Goal: Task Accomplishment & Management: Complete application form

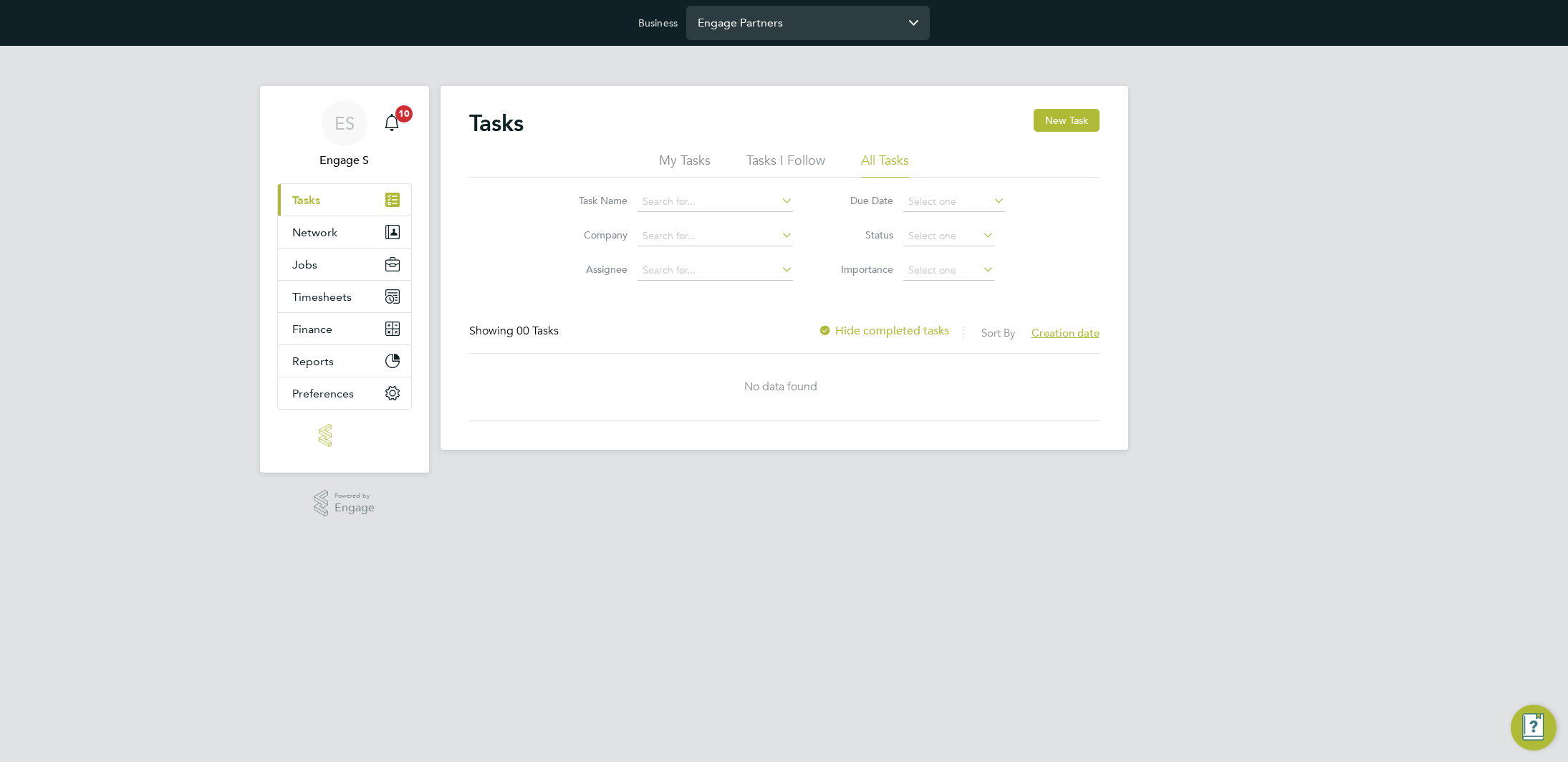
click at [791, 37] on input "Engage Partners" at bounding box center [808, 22] width 244 height 34
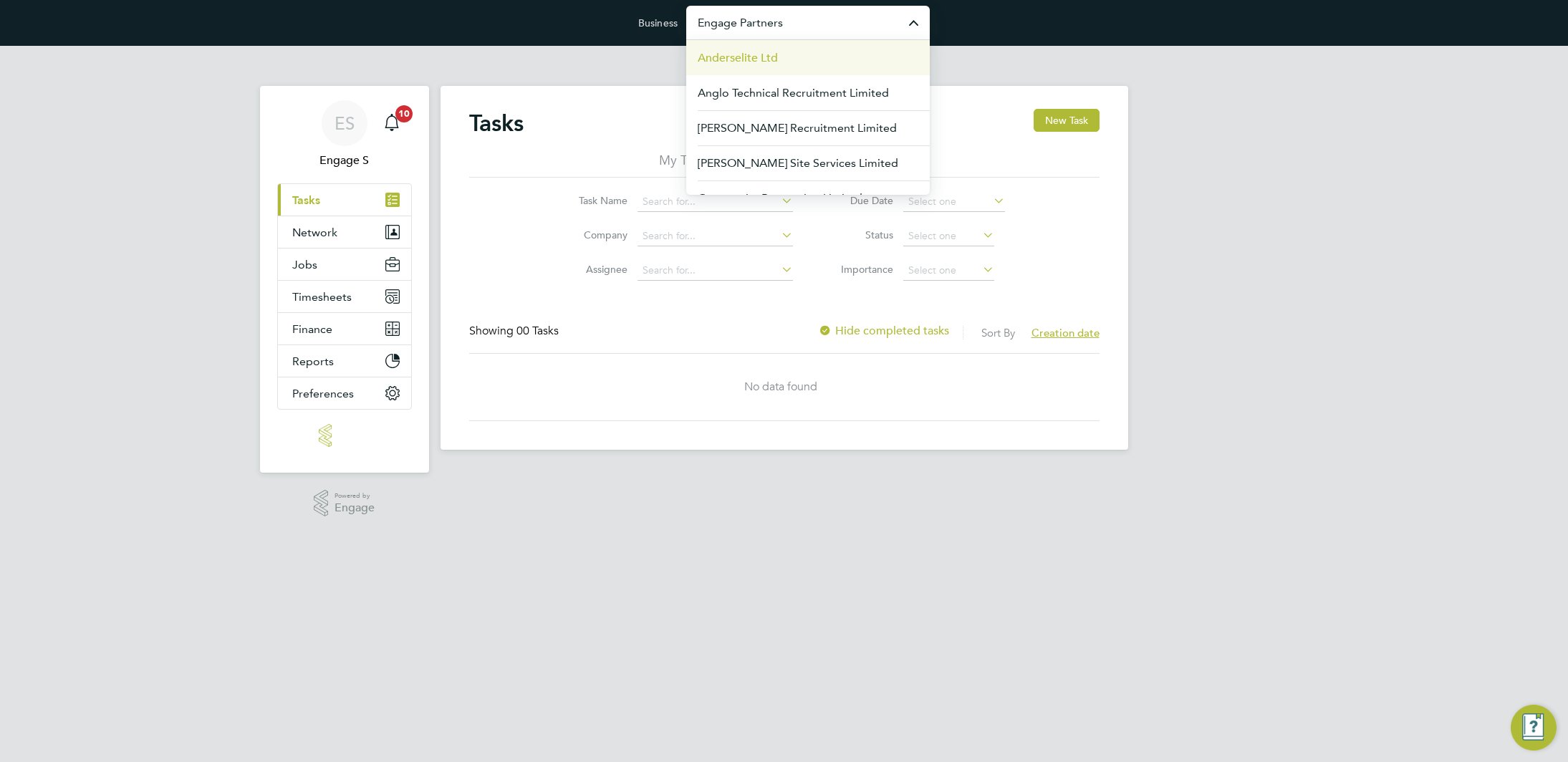
click at [780, 52] on li "Anderselite Ltd" at bounding box center [808, 57] width 244 height 35
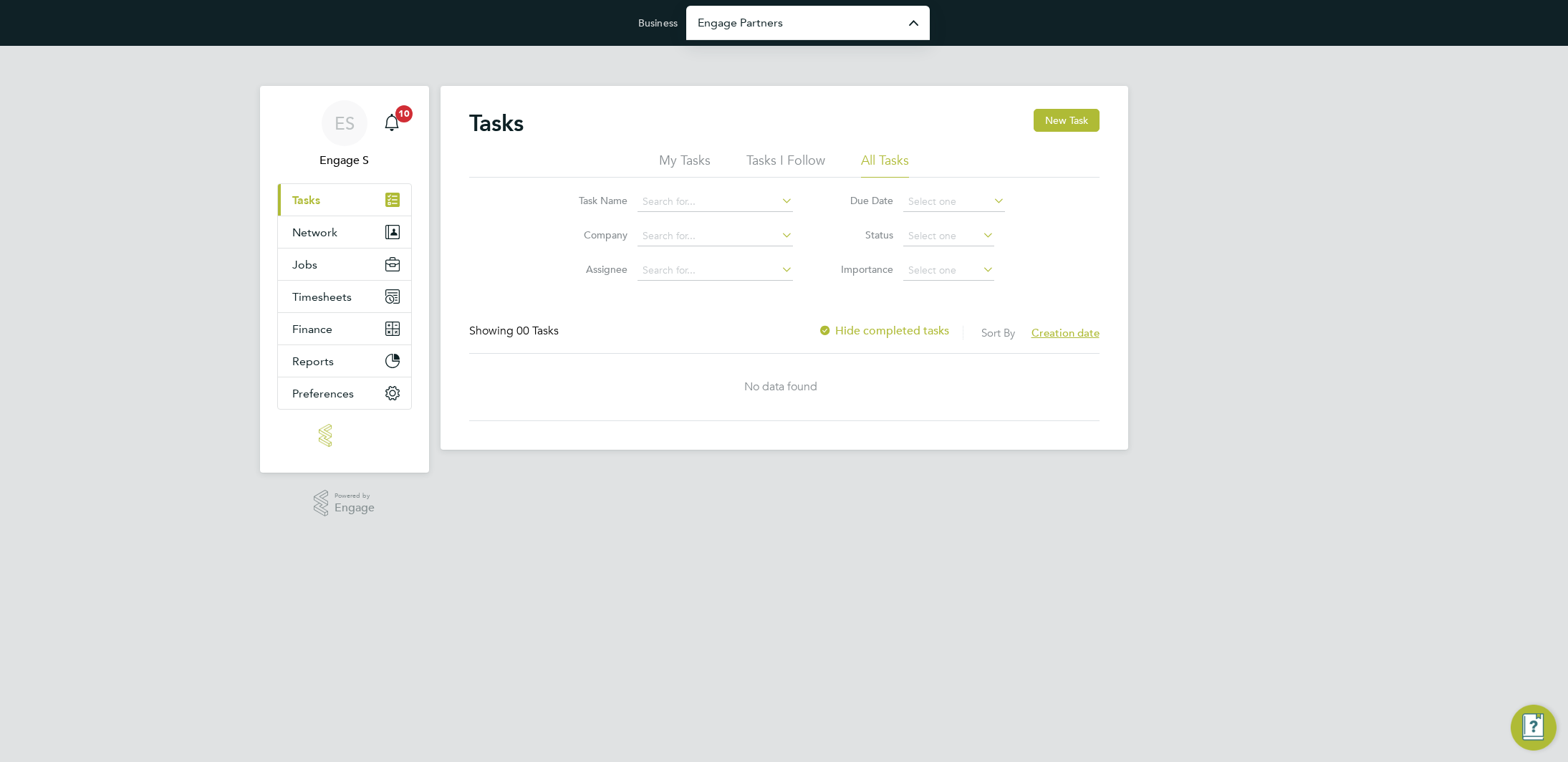
type input "Anderselite Ltd"
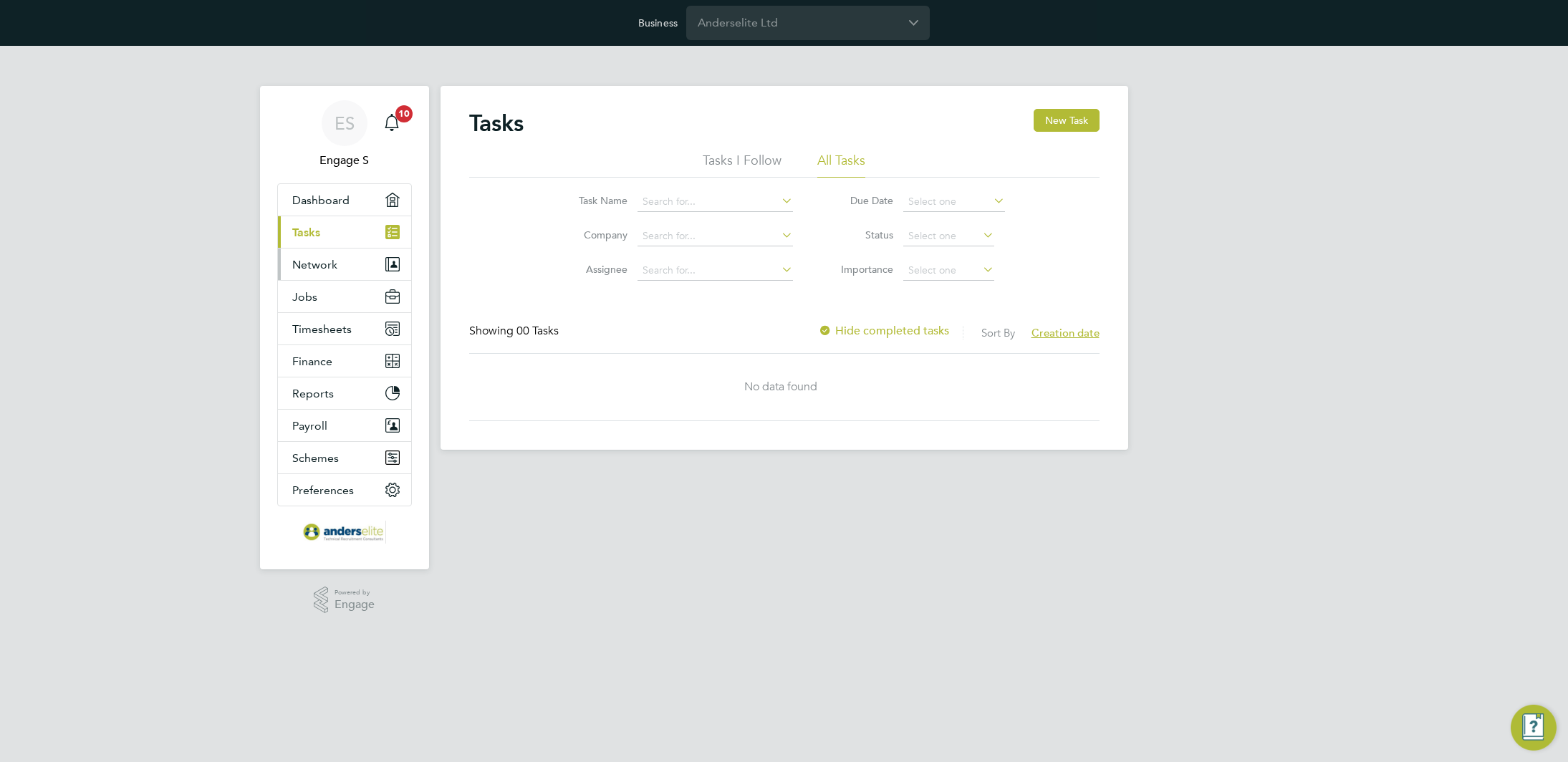
click at [304, 269] on span "Network" at bounding box center [314, 264] width 45 height 13
click at [766, 17] on input "Anderselite Ltd" at bounding box center [808, 22] width 244 height 34
type input "Engage Partners"
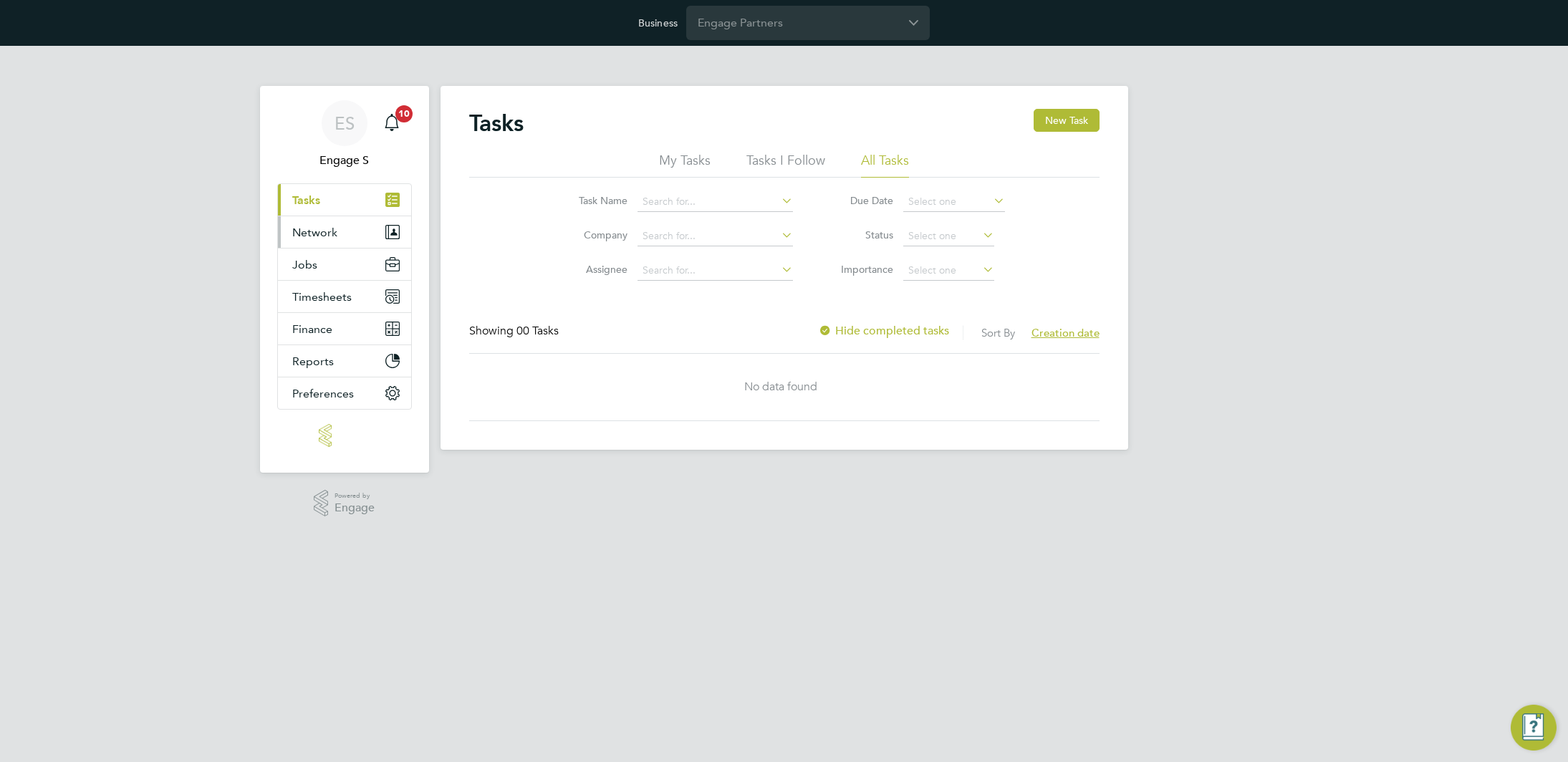
click at [325, 229] on span "Network" at bounding box center [314, 232] width 45 height 13
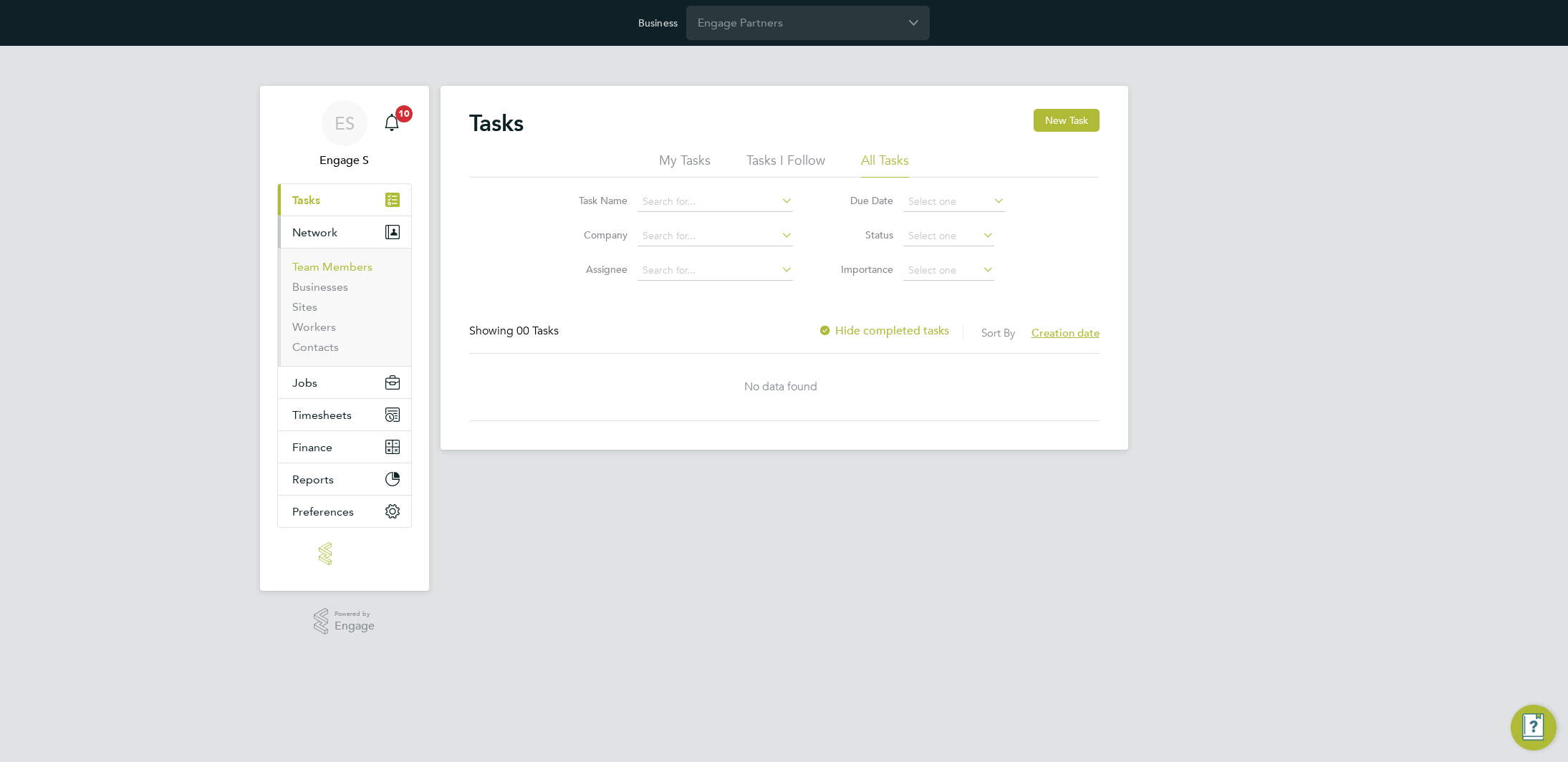
click at [320, 263] on link "Team Members" at bounding box center [332, 266] width 80 height 13
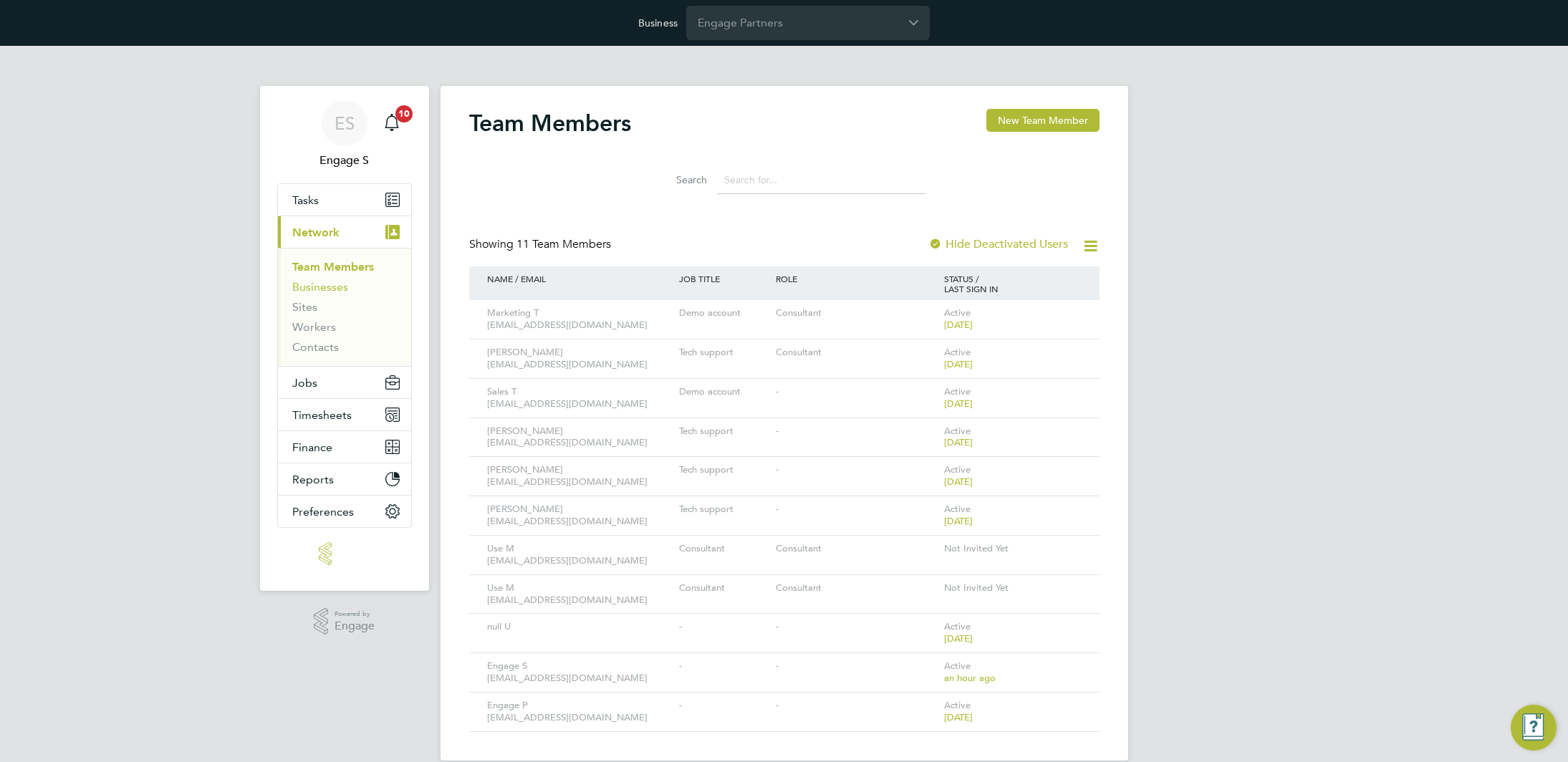
click at [326, 288] on link "Businesses" at bounding box center [320, 286] width 56 height 13
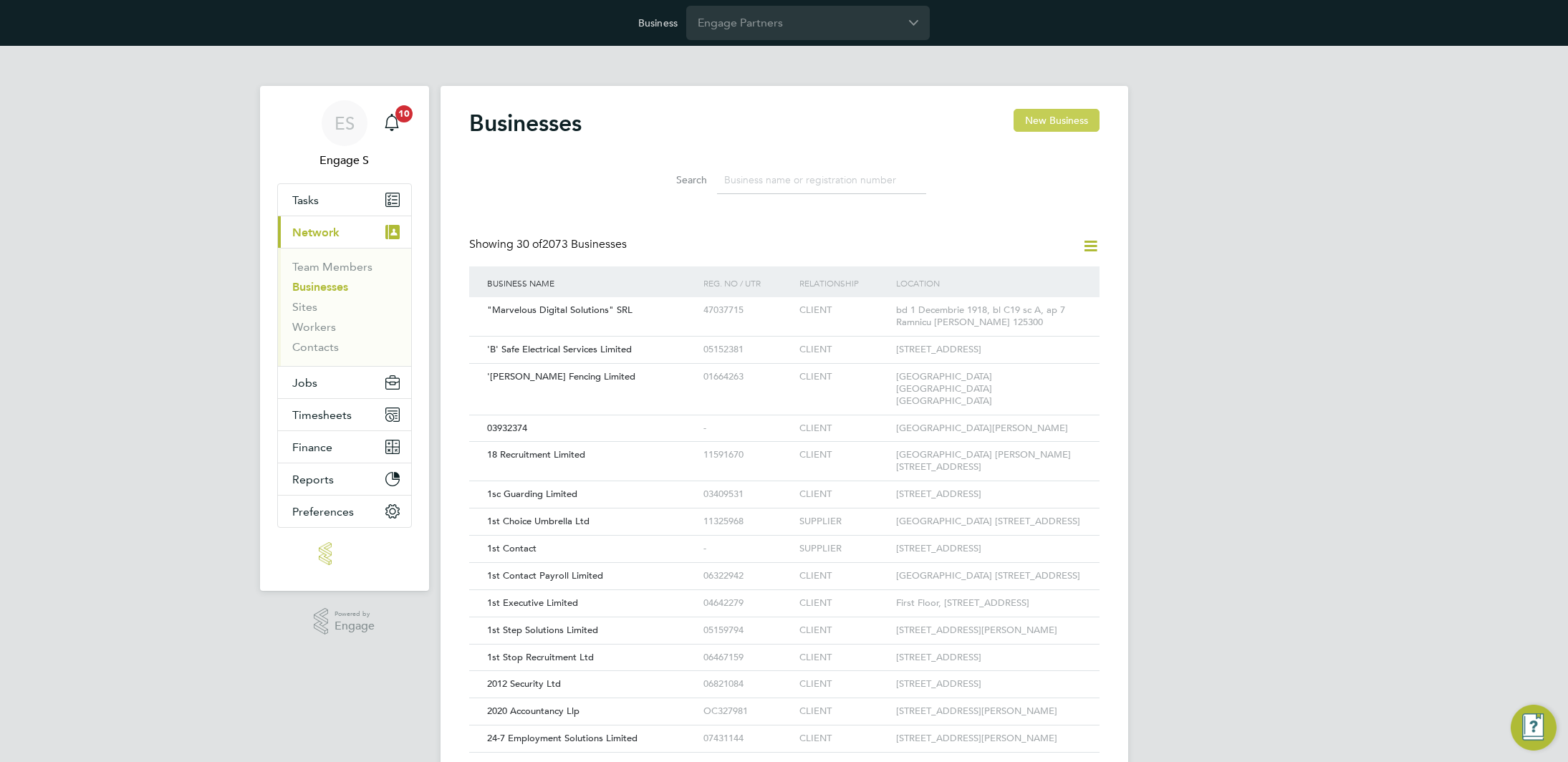
click at [1054, 112] on button "New Business" at bounding box center [1056, 120] width 86 height 23
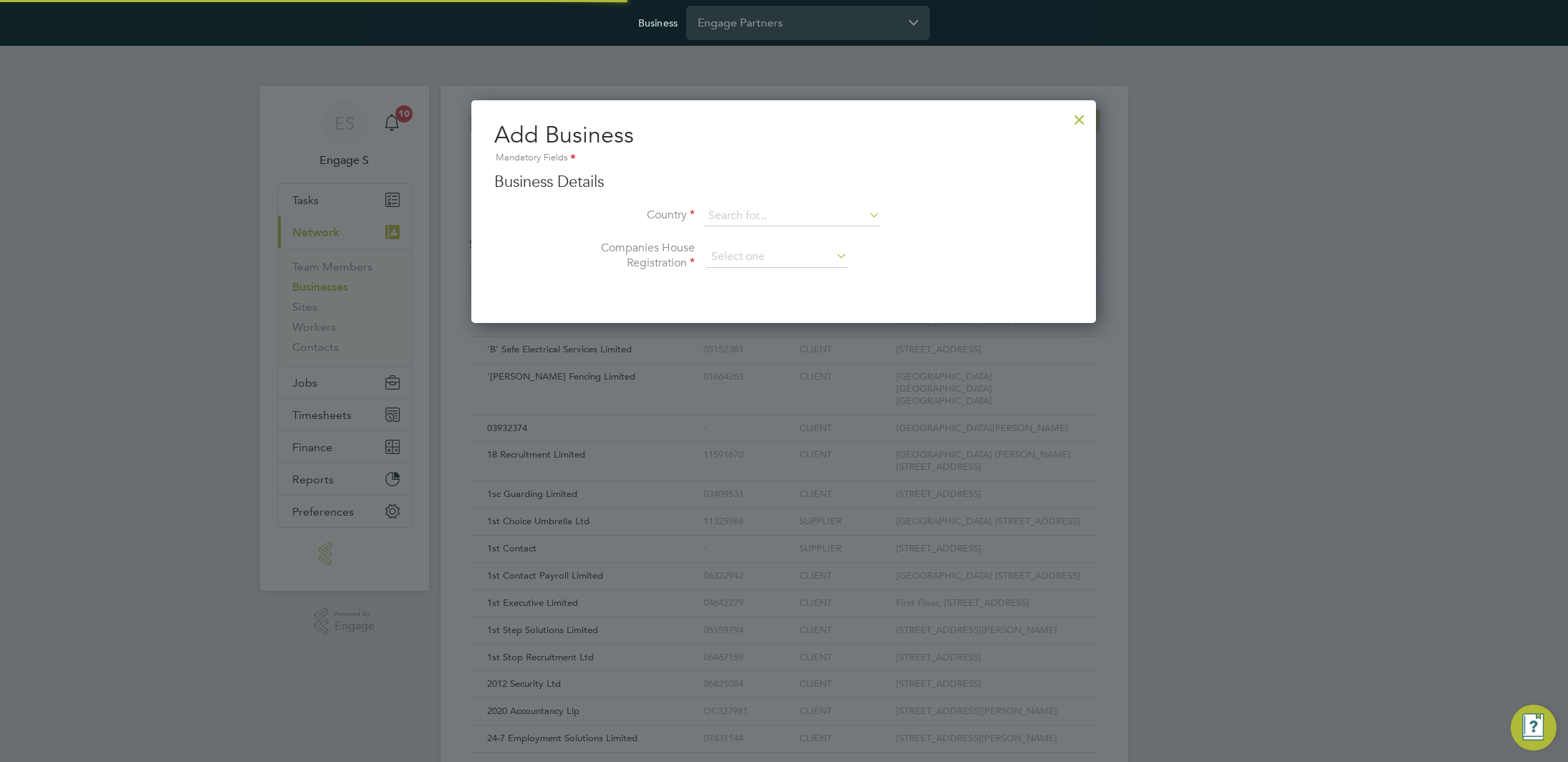
type input "United Kingdom"
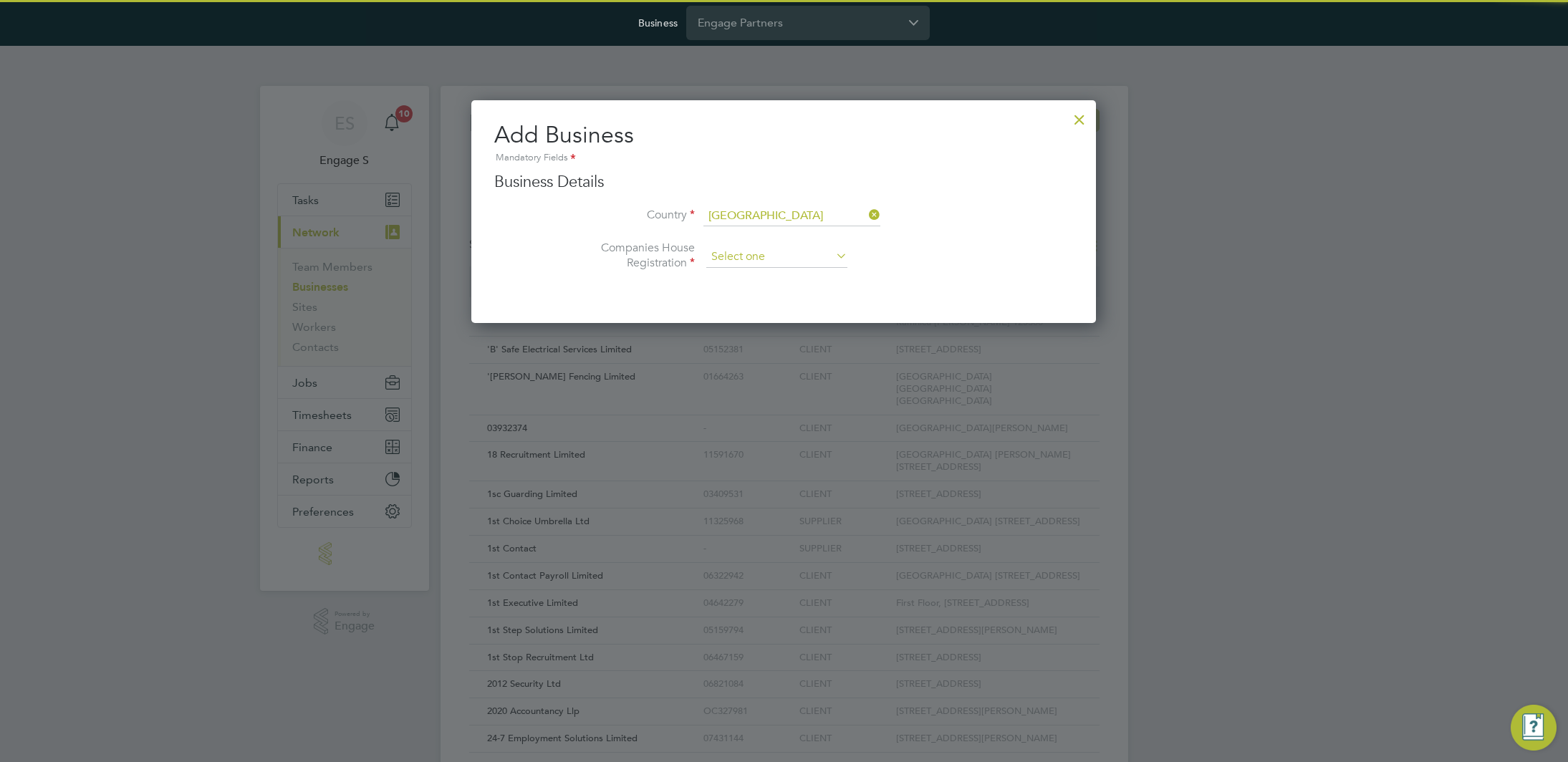
click at [780, 252] on input at bounding box center [777, 257] width 141 height 21
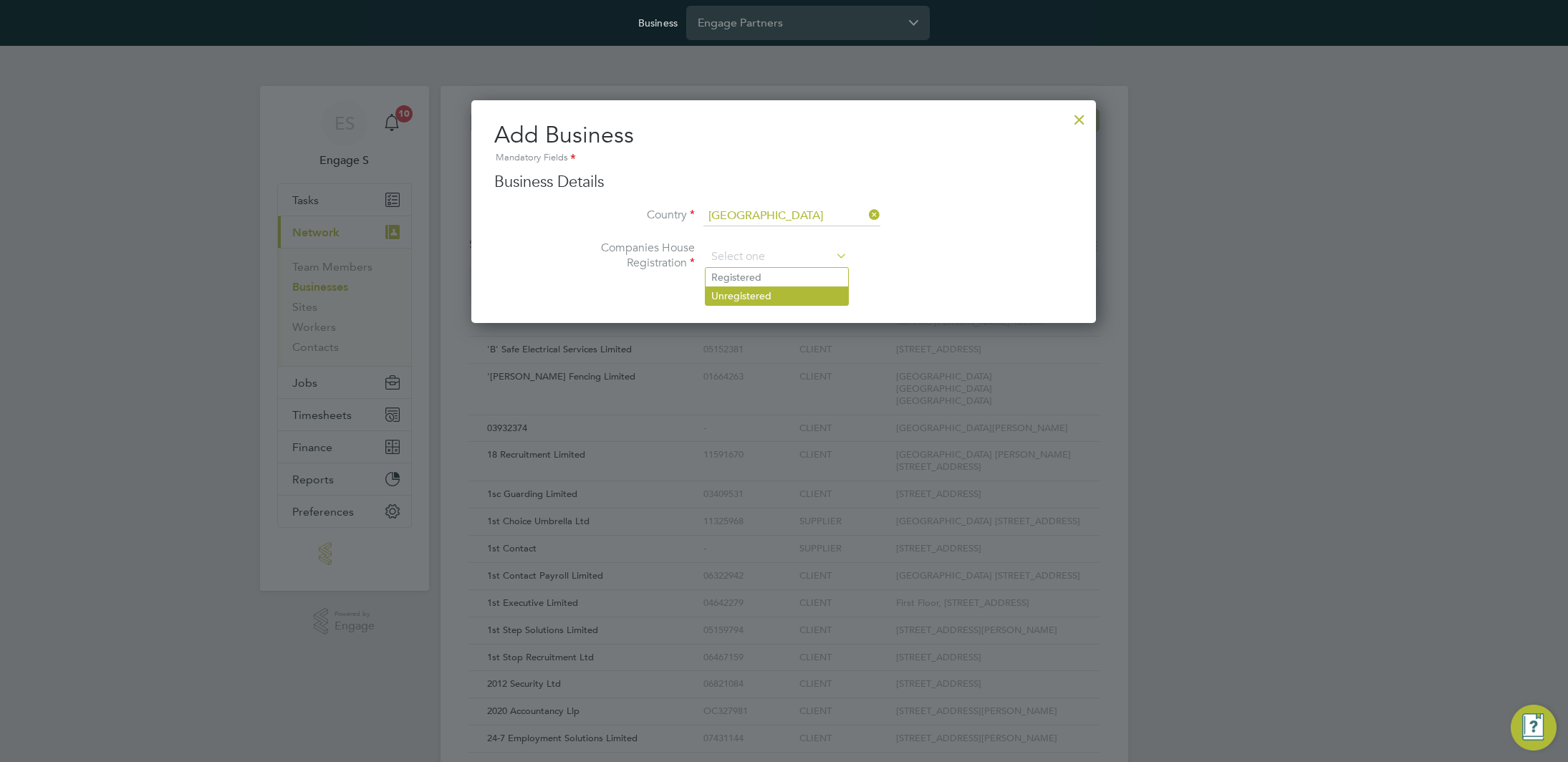
click at [768, 295] on li "Unregistered" at bounding box center [777, 296] width 142 height 19
type input "Unregistered"
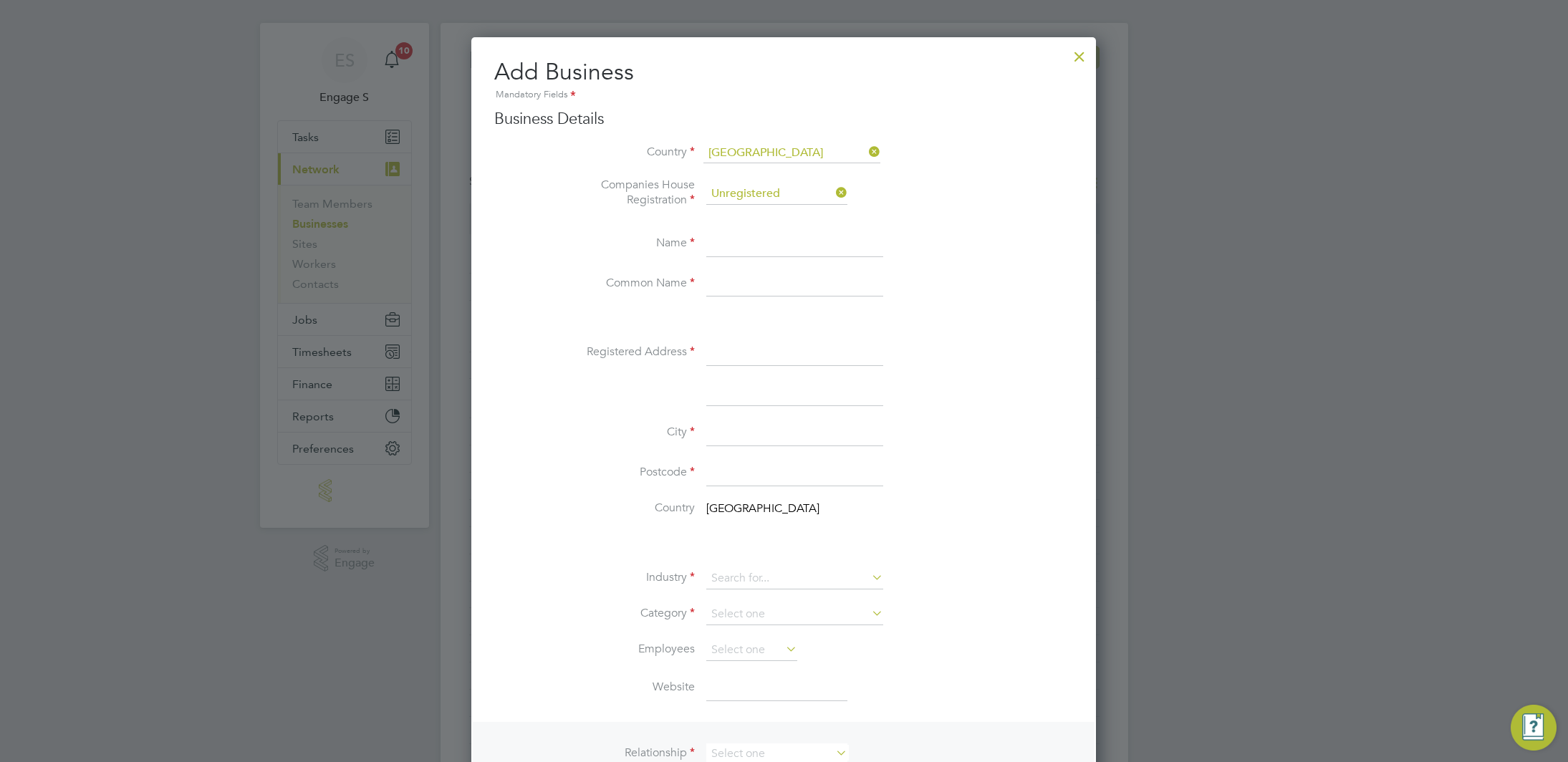
click at [753, 241] on input at bounding box center [795, 244] width 177 height 26
type input "Test JMt"
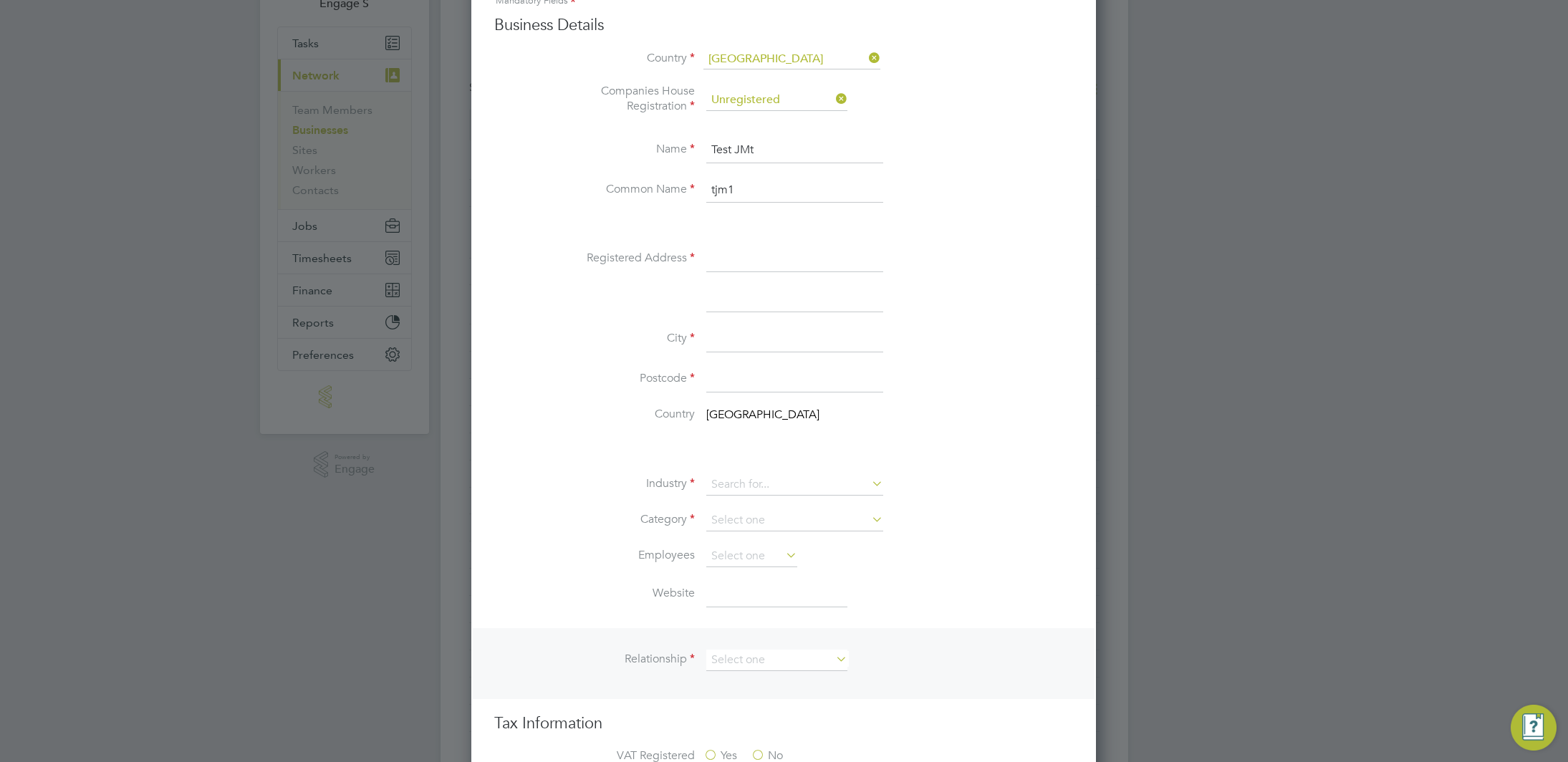
type input "tjm1"
click at [755, 258] on input at bounding box center [795, 259] width 177 height 26
type input "10 Crown Pl"
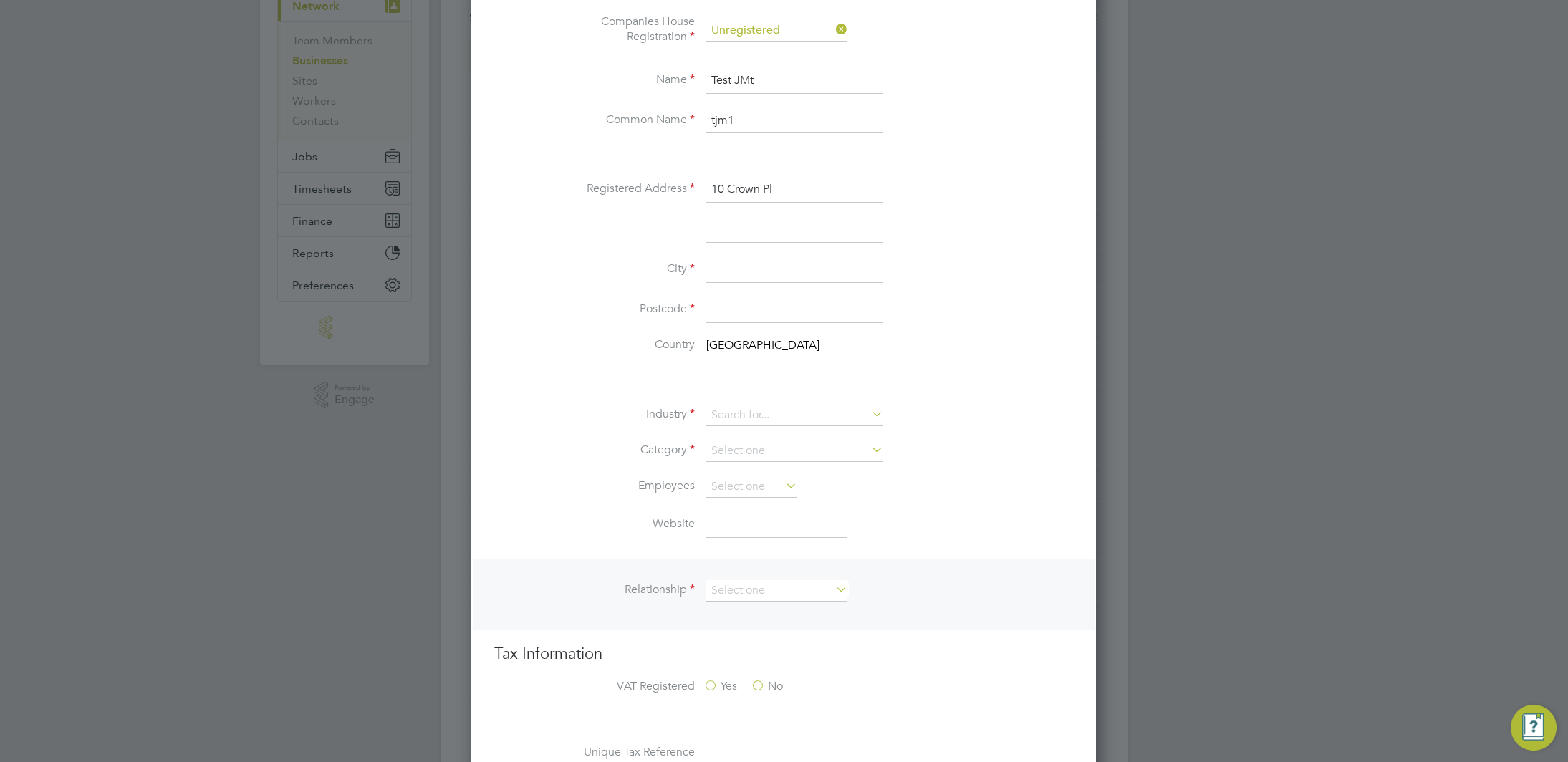
click at [783, 273] on input at bounding box center [795, 269] width 177 height 26
type input "e154dd"
click at [795, 317] on input at bounding box center [795, 310] width 177 height 26
click at [771, 269] on input "e154dd" at bounding box center [795, 269] width 177 height 26
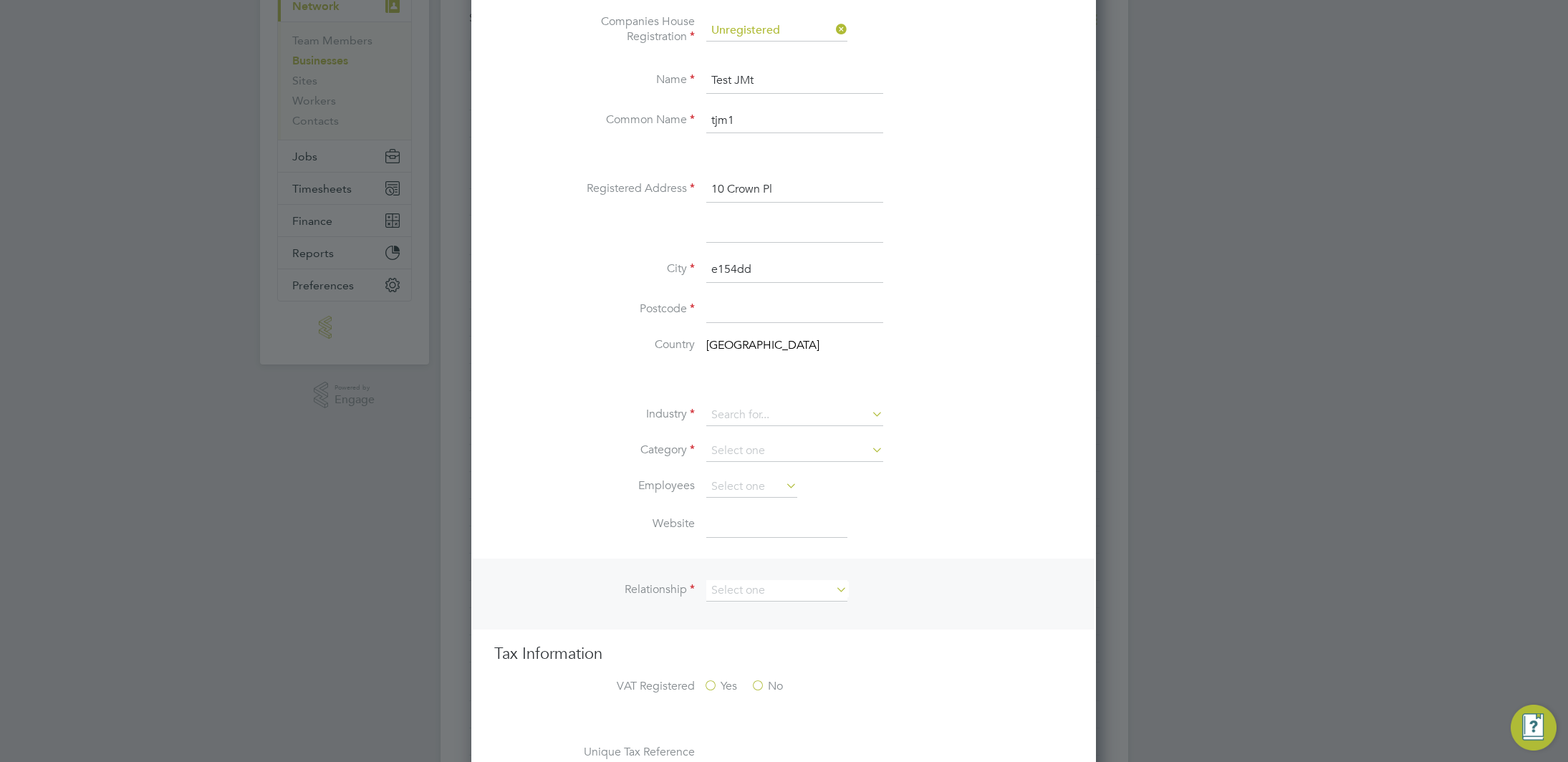
click at [771, 269] on input "e154dd" at bounding box center [795, 269] width 177 height 26
type input "london"
paste input "E15 4DD"
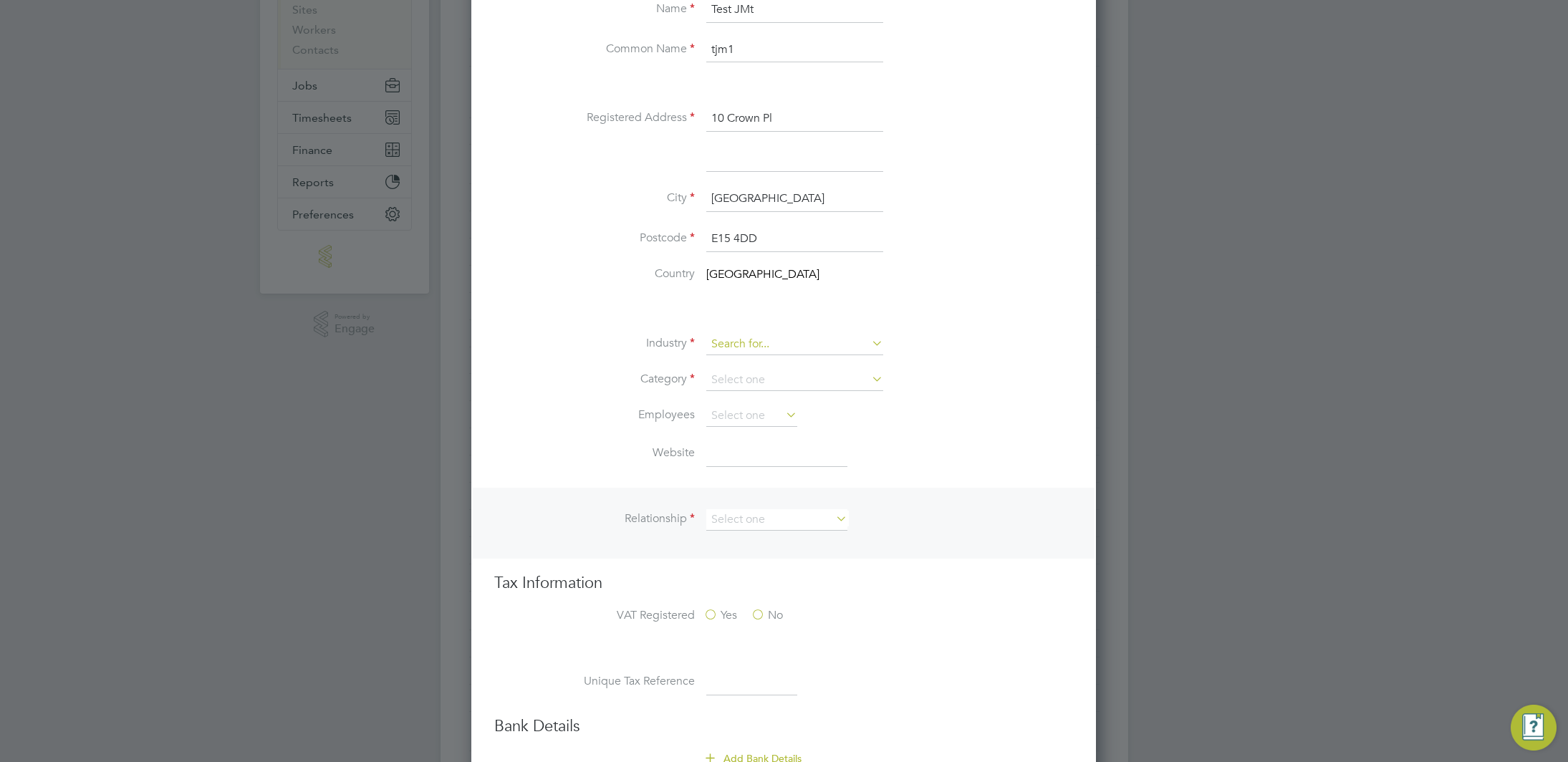
type input "E15 4DD"
click at [822, 343] on input at bounding box center [795, 344] width 177 height 21
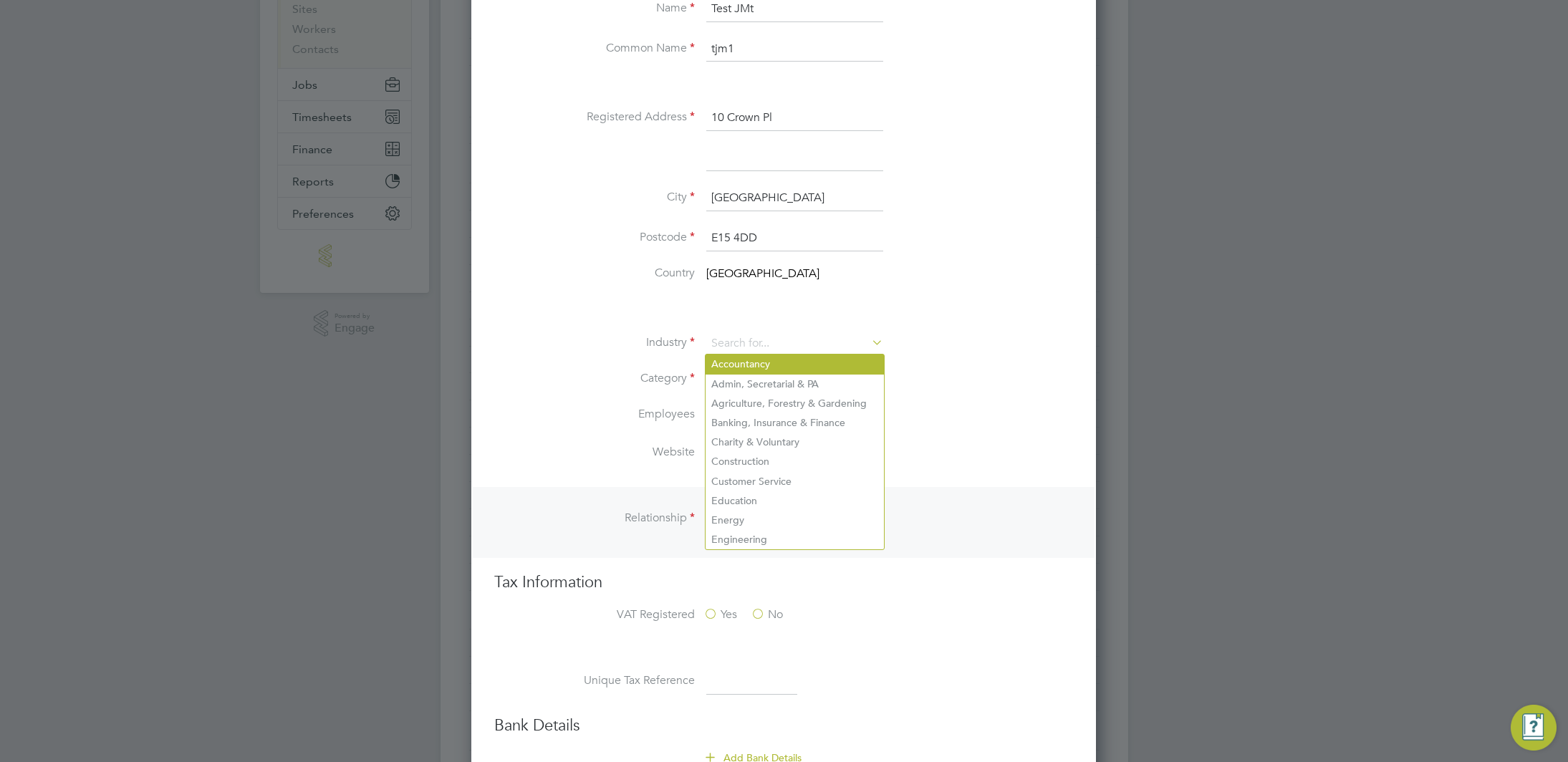
click at [803, 361] on li "Accountancy" at bounding box center [795, 364] width 178 height 20
type input "Accountancy"
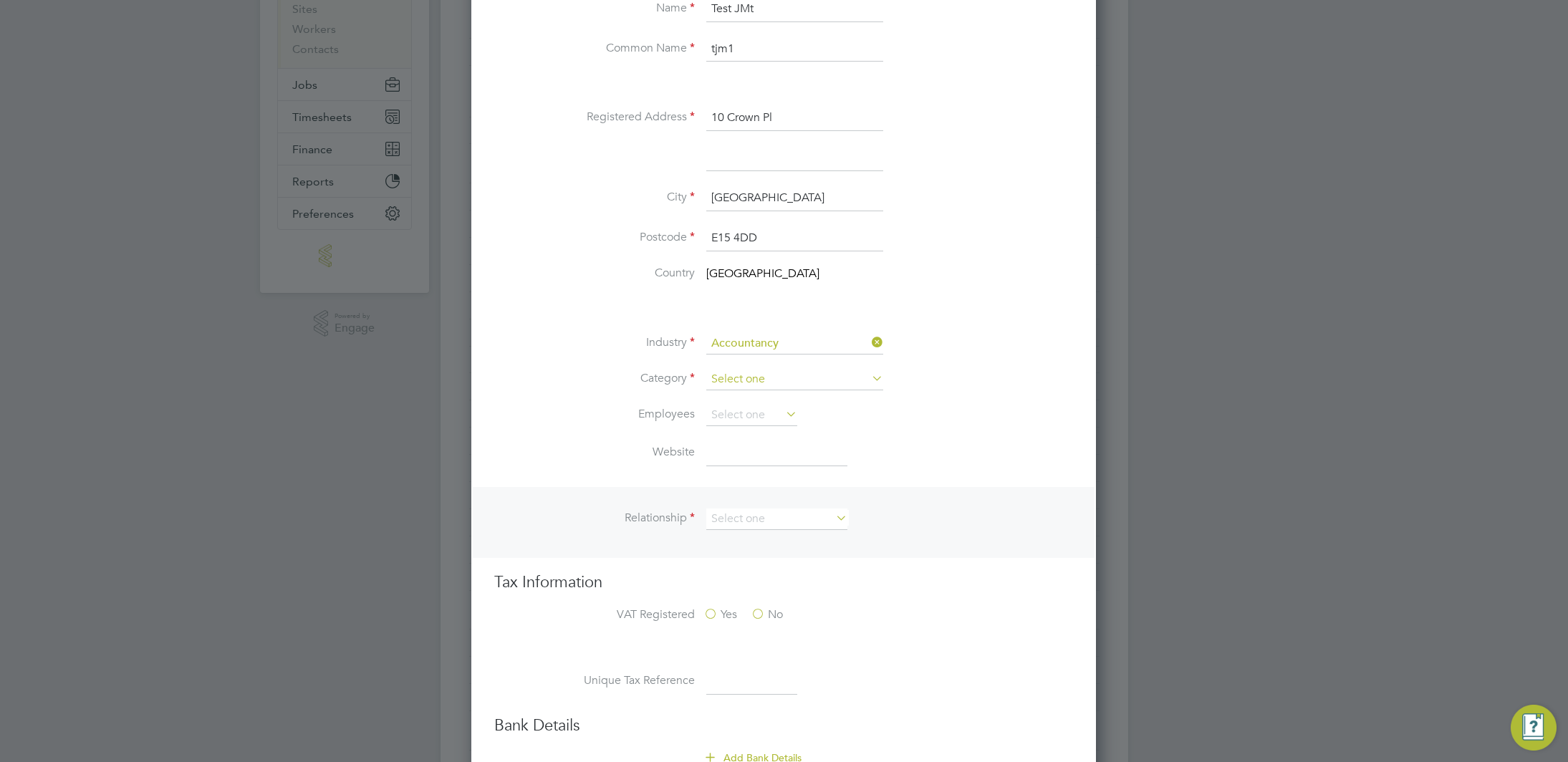
click at [789, 376] on input at bounding box center [795, 379] width 177 height 21
click at [782, 435] on li "End hirer" at bounding box center [795, 436] width 178 height 19
type input "End hirer"
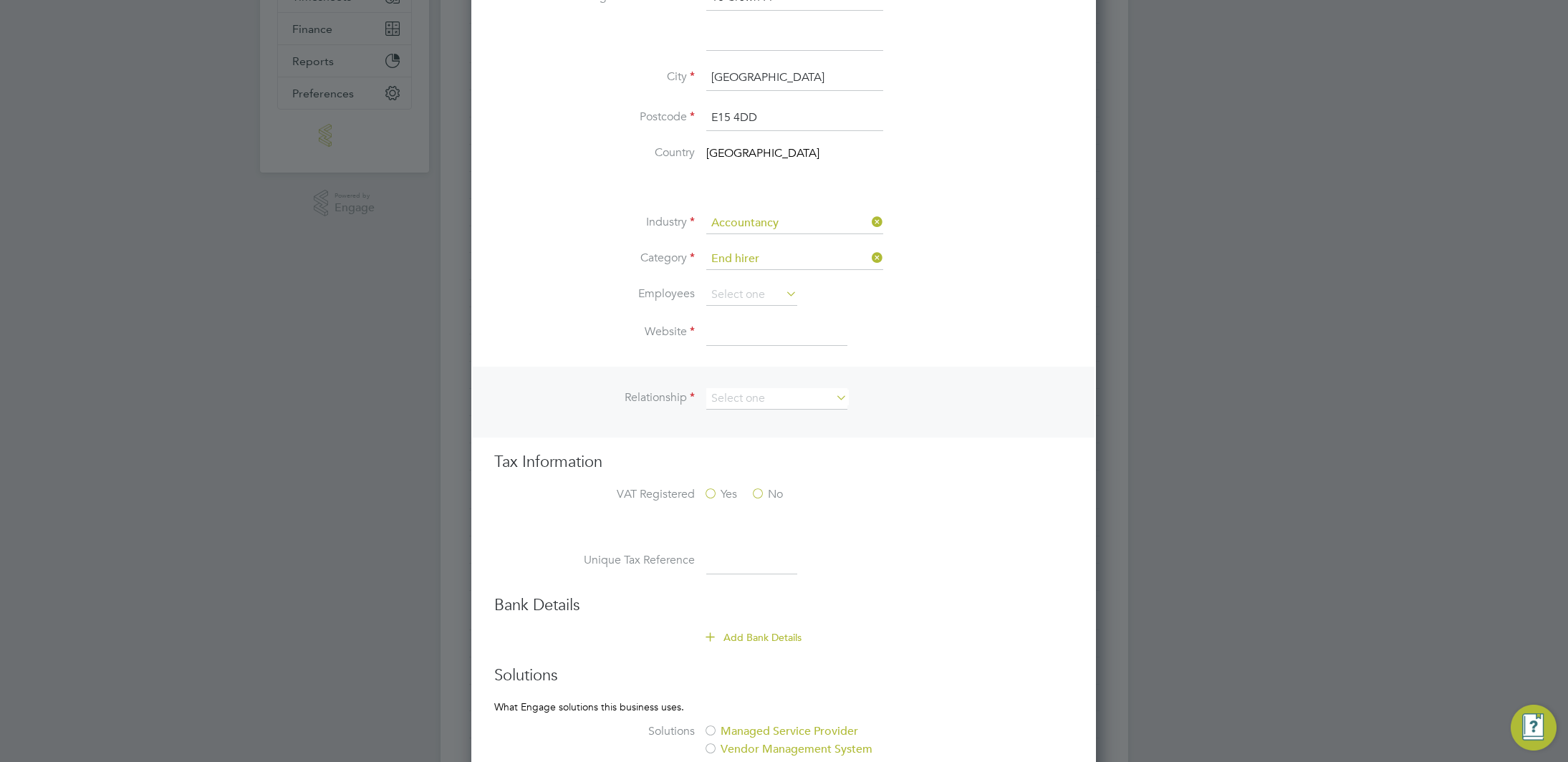
click at [736, 335] on input at bounding box center [777, 332] width 141 height 26
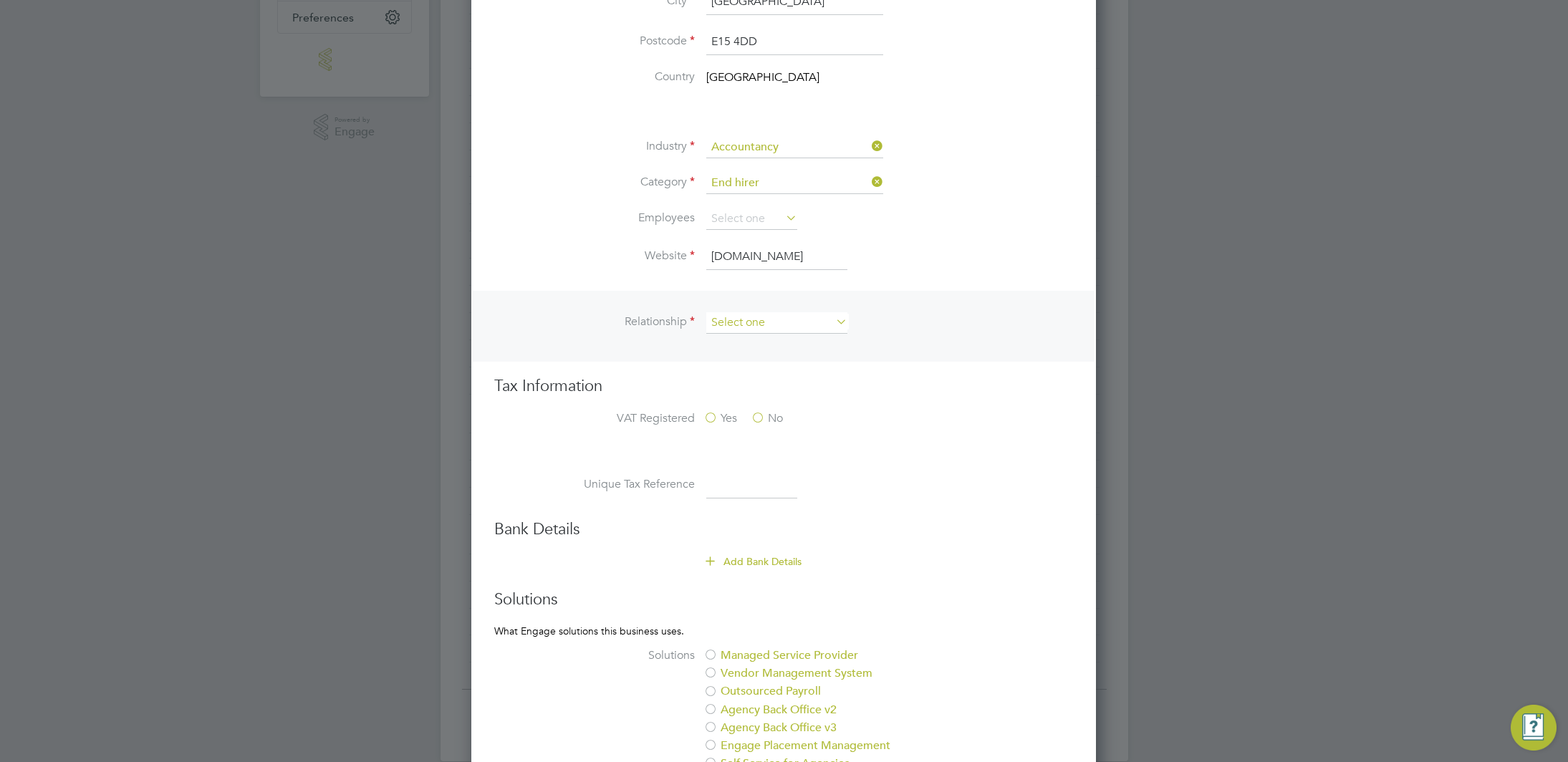
type input "www.goog.fr"
click at [740, 317] on input at bounding box center [777, 322] width 141 height 21
click at [740, 353] on li "Supplier" at bounding box center [777, 361] width 142 height 19
type input "Supplier"
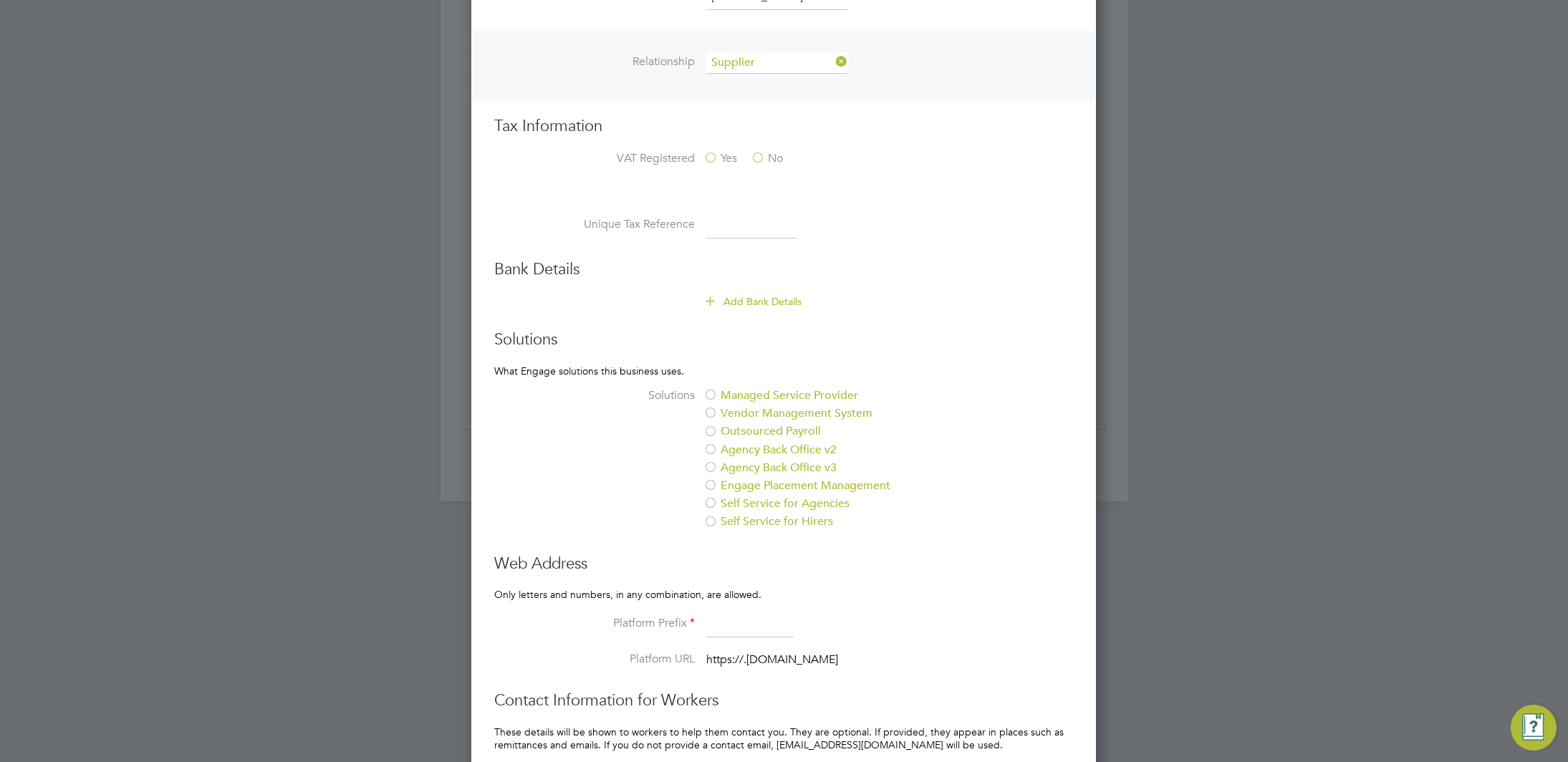
click at [755, 156] on label "No" at bounding box center [766, 158] width 32 height 15
click at [0, 0] on input "No" at bounding box center [0, 0] width 0 height 0
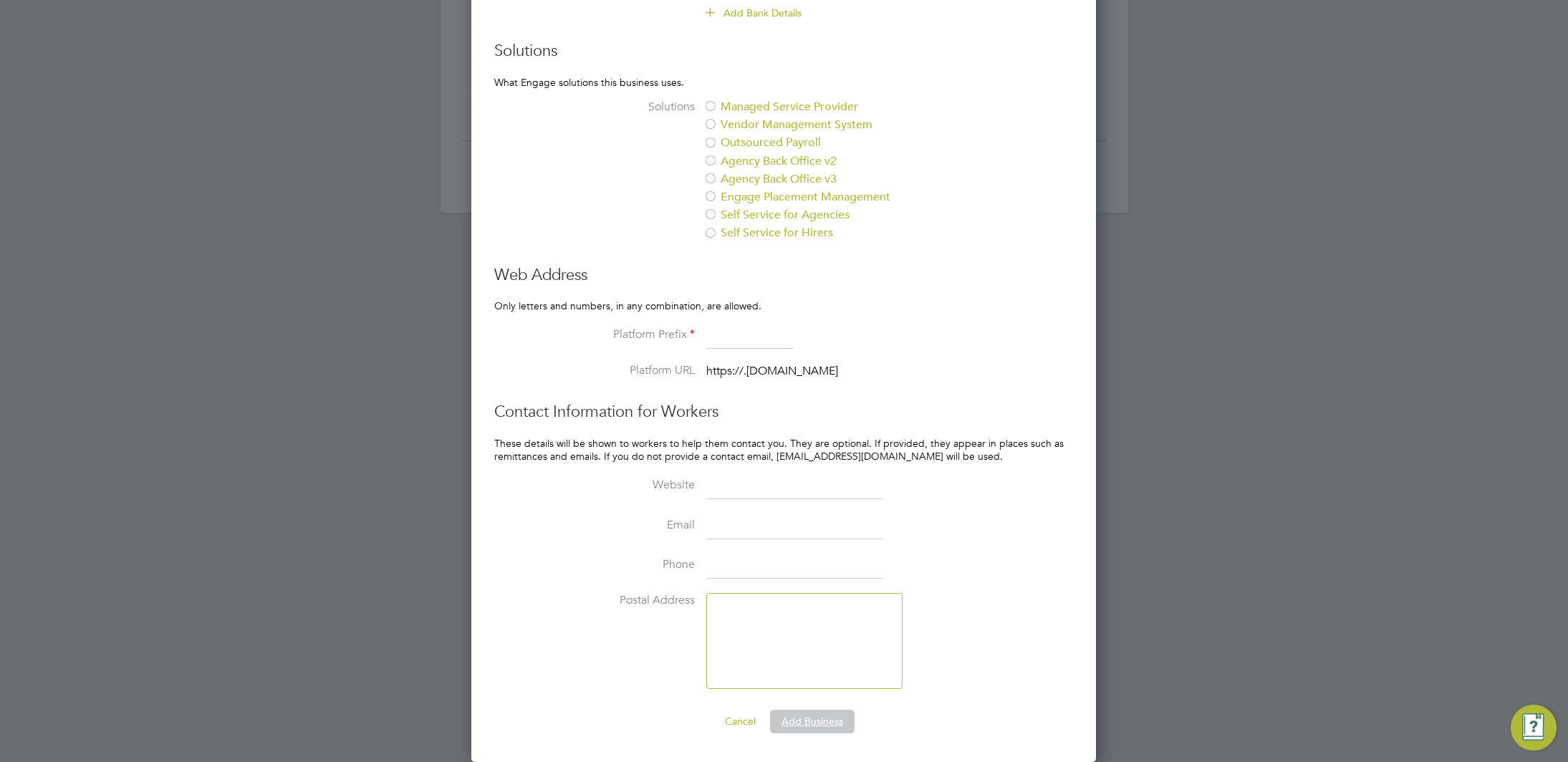
click at [839, 721] on button "Add Business" at bounding box center [813, 720] width 85 height 23
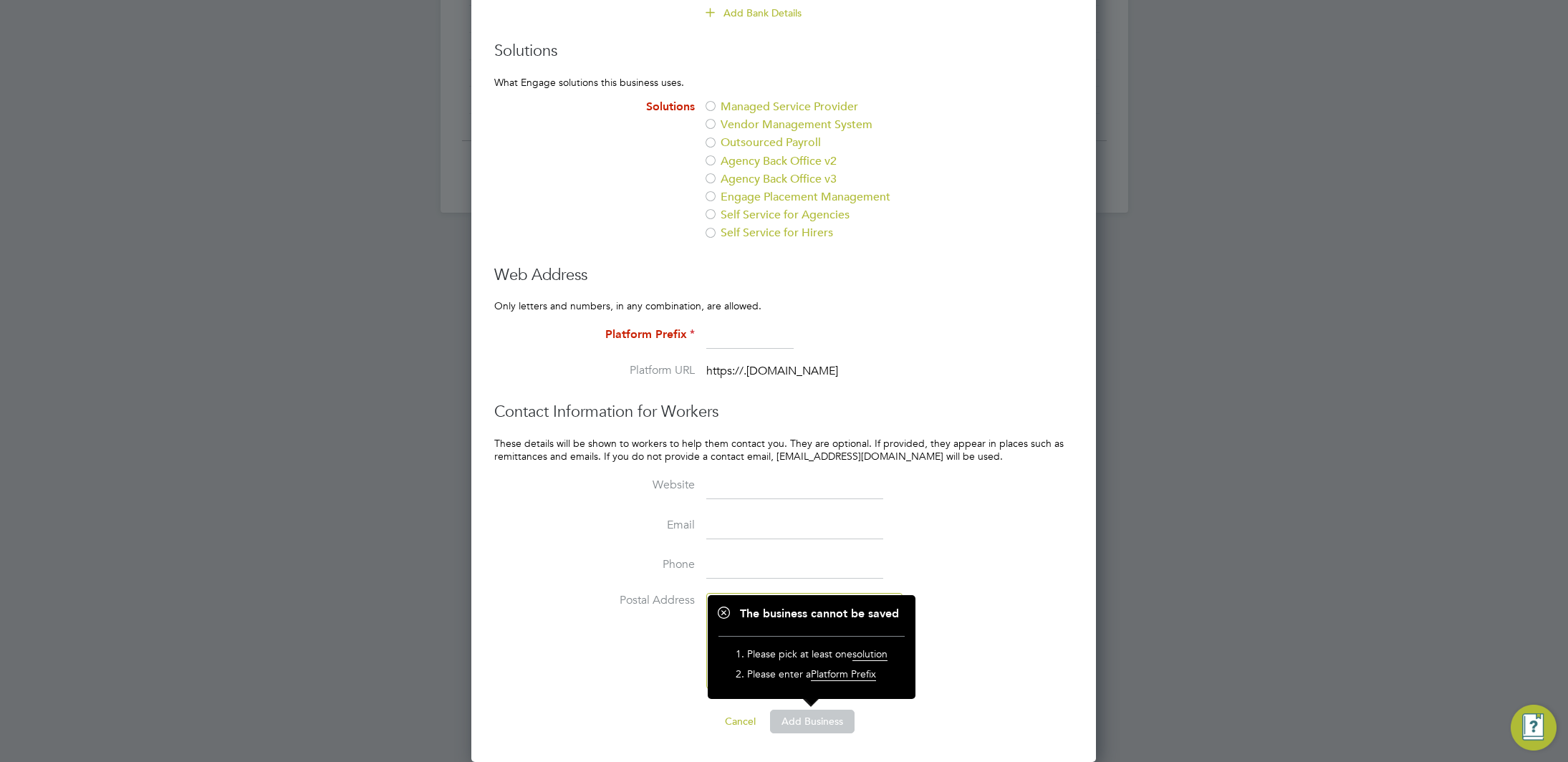
click at [716, 339] on input at bounding box center [750, 335] width 87 height 26
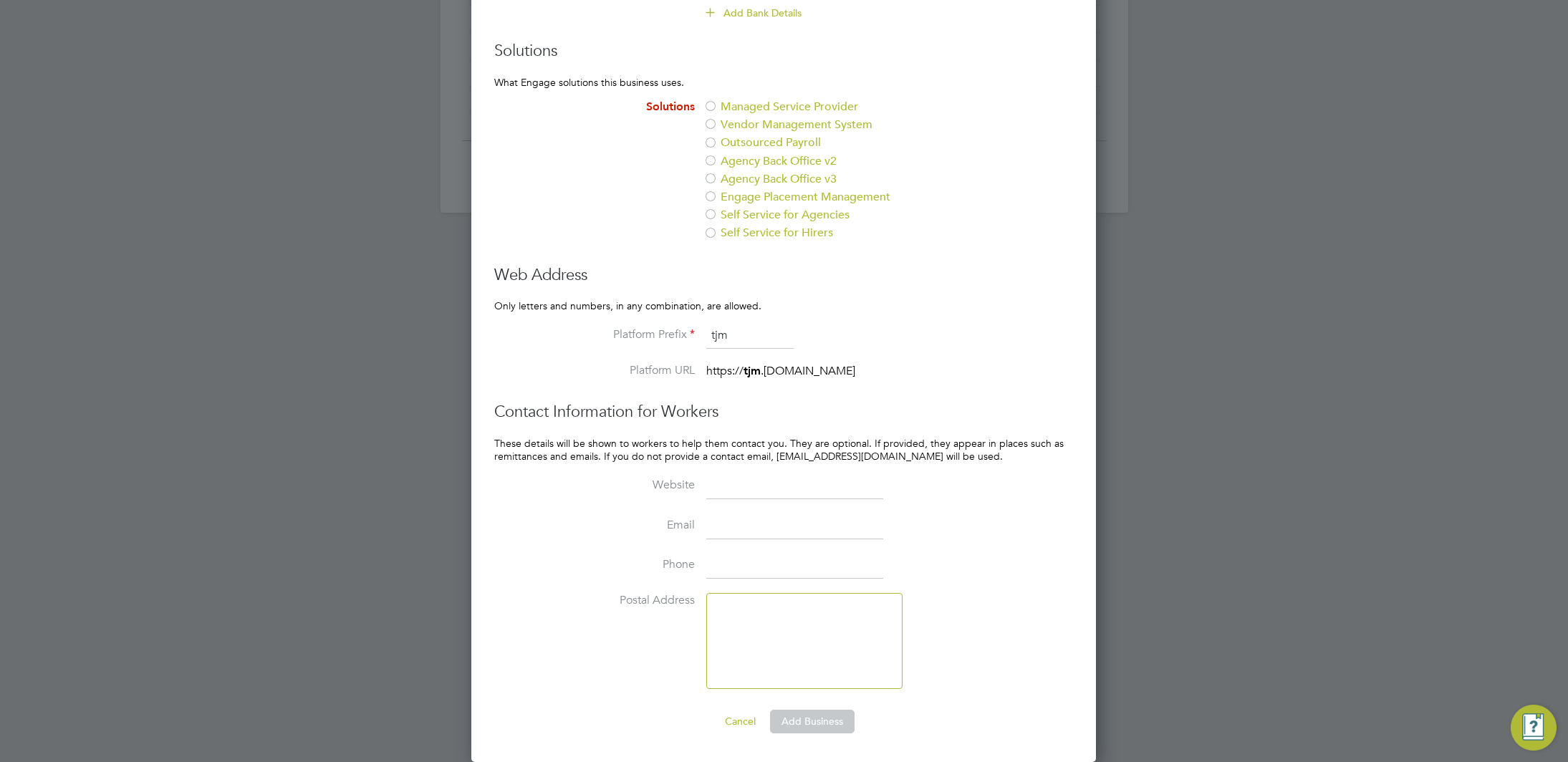
type input "tjm"
click at [717, 235] on div at bounding box center [711, 234] width 14 height 14
click at [821, 723] on button "Add Business" at bounding box center [813, 720] width 85 height 23
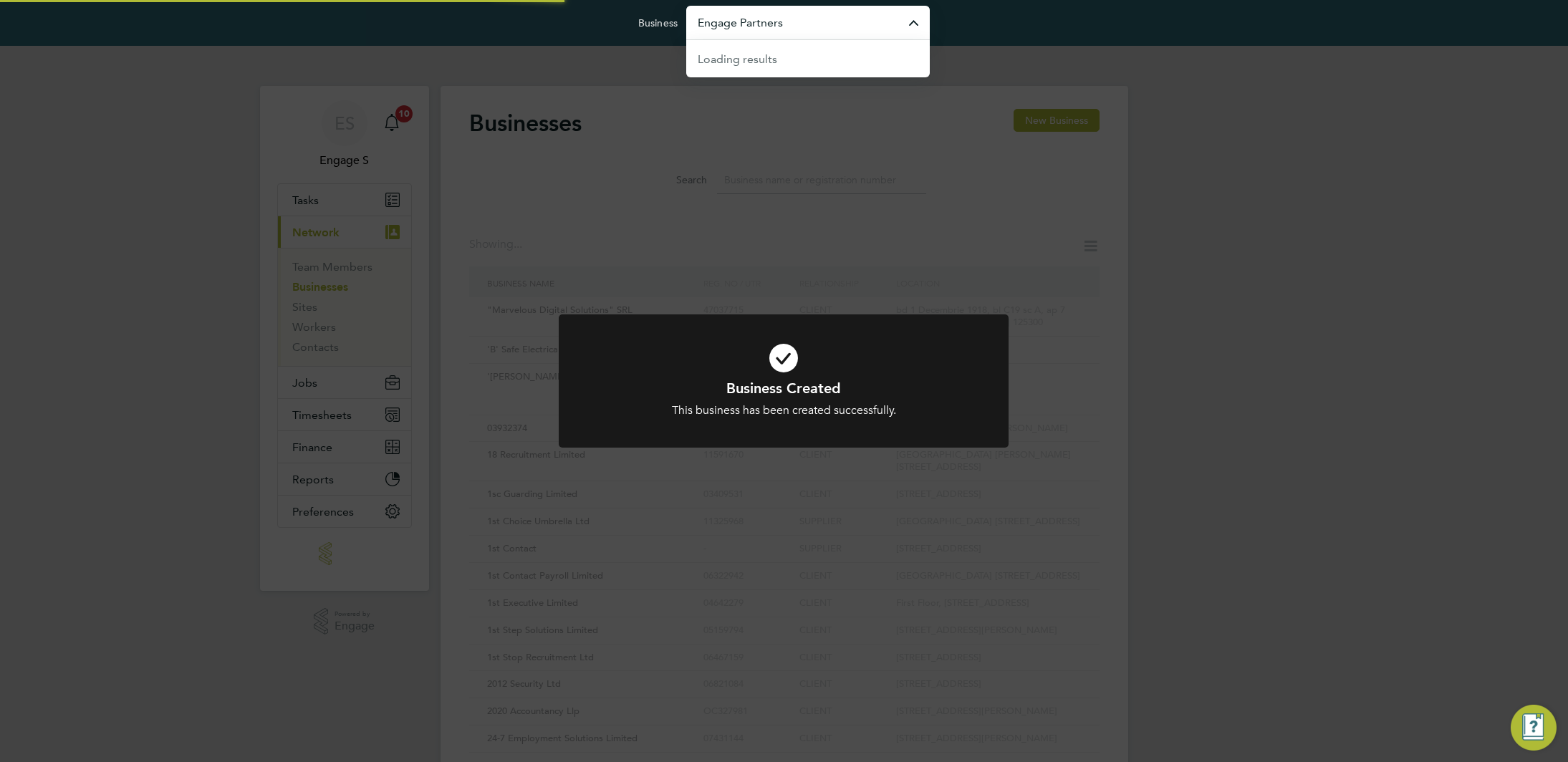
click at [837, 26] on input "Engage Partners" at bounding box center [808, 22] width 244 height 34
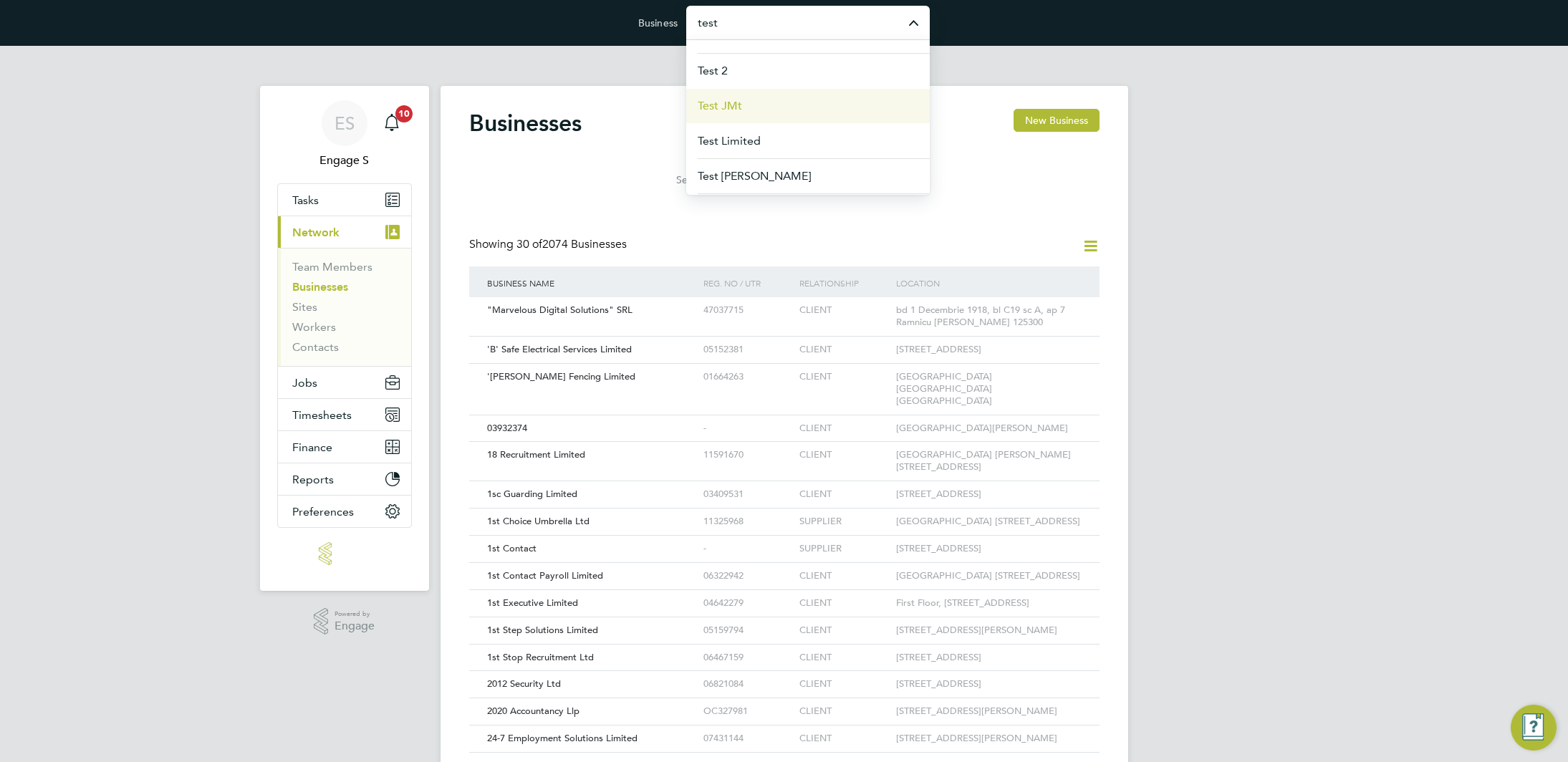
scroll to position [64, 0]
click at [824, 109] on li "Test JMt" at bounding box center [808, 99] width 244 height 35
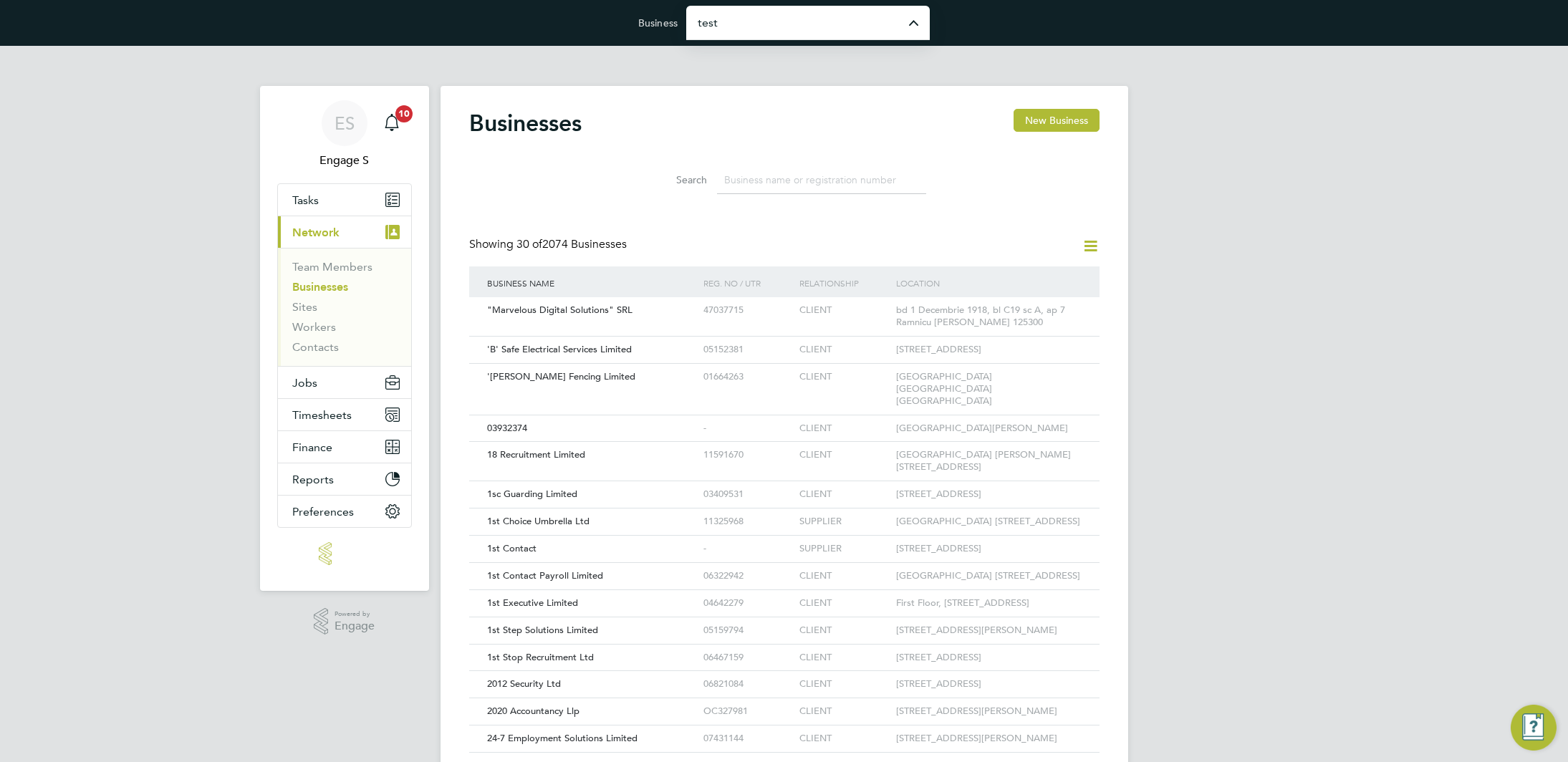
type input "Test JMt"
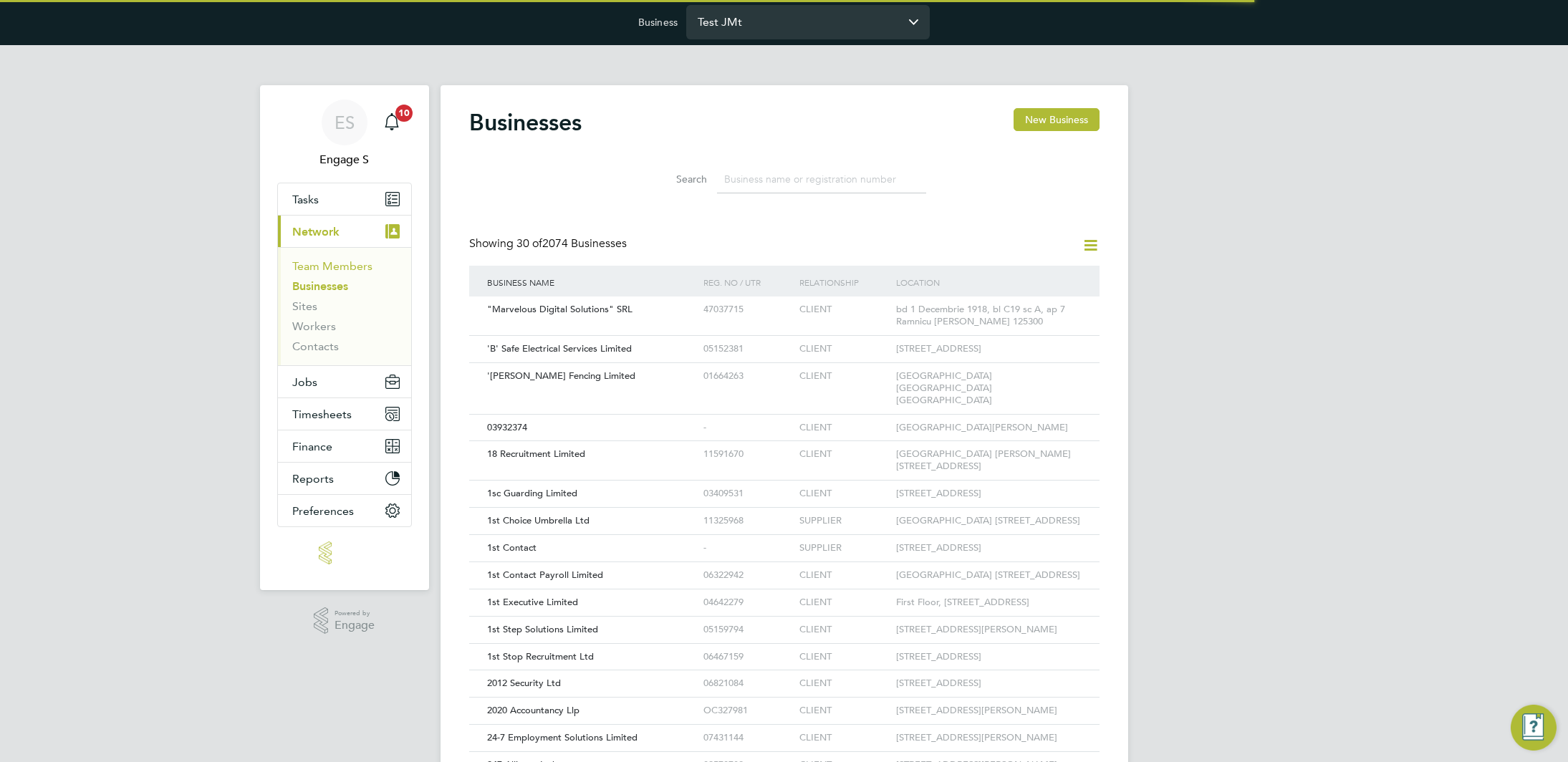
click at [343, 266] on link "Team Members" at bounding box center [332, 266] width 80 height 13
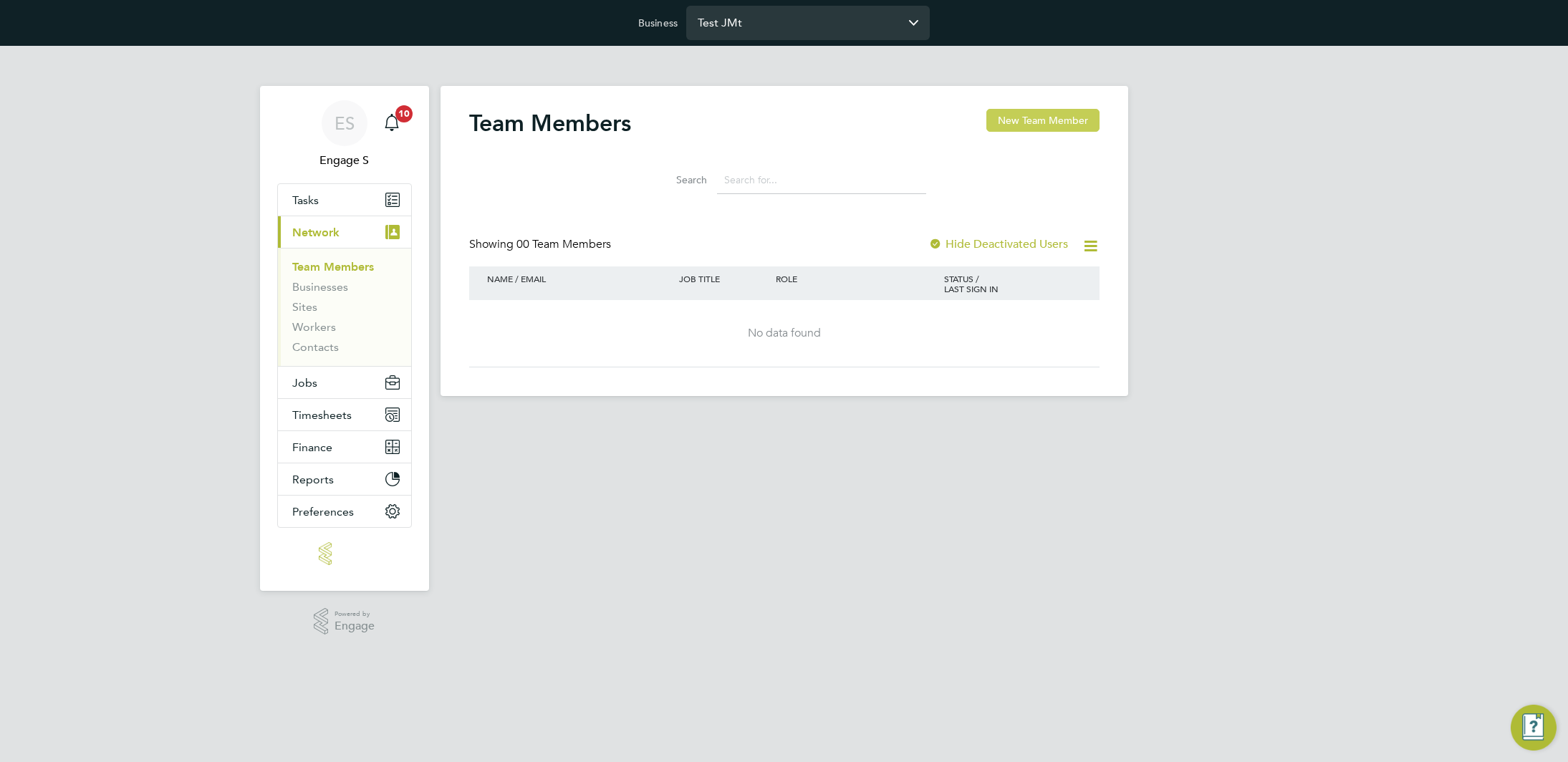
click at [1019, 115] on button "New Team Member" at bounding box center [1043, 120] width 113 height 23
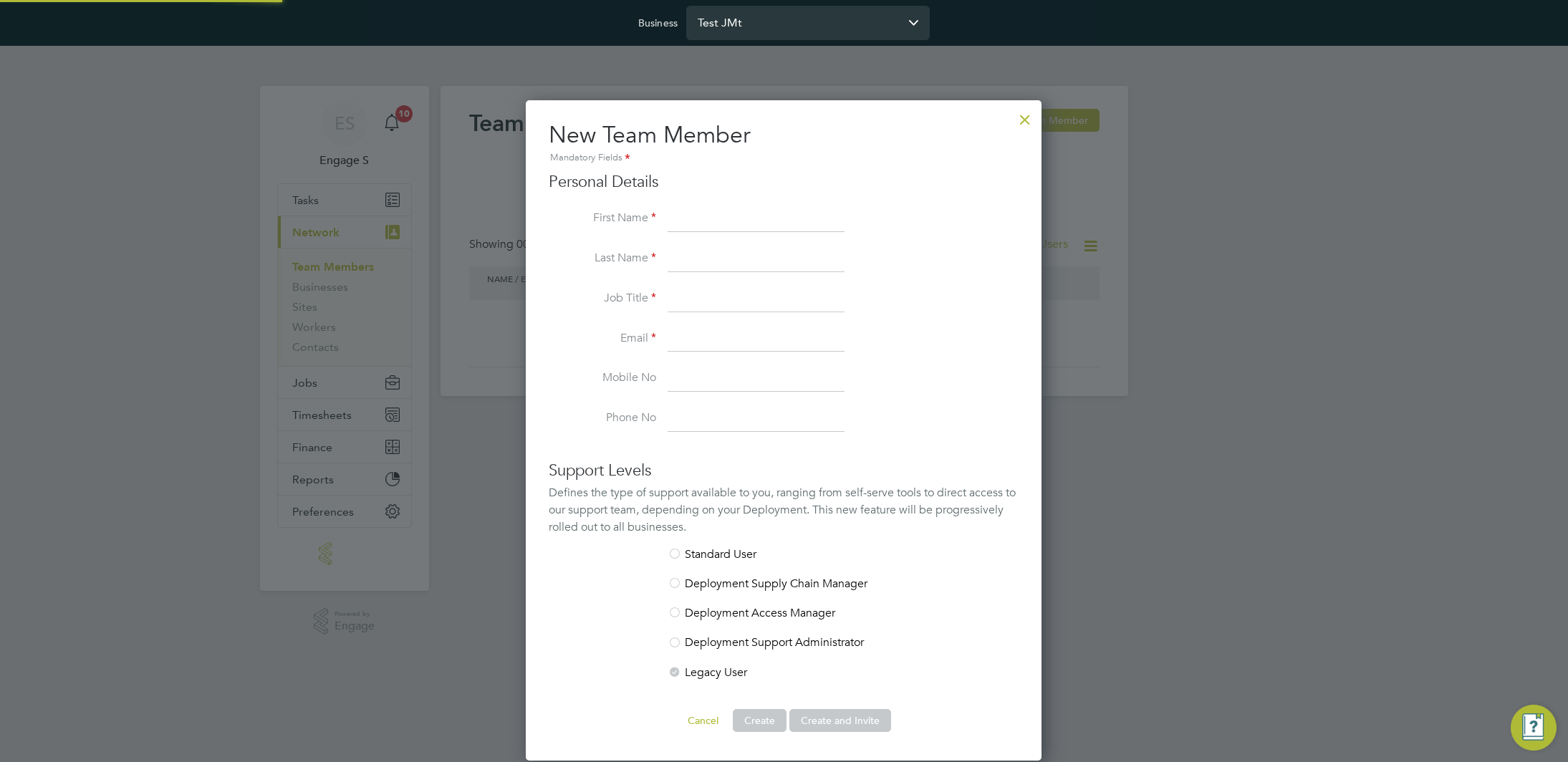
scroll to position [661, 516]
click at [760, 218] on input at bounding box center [755, 218] width 177 height 26
type input "jm"
type input "tes"
type input "gm"
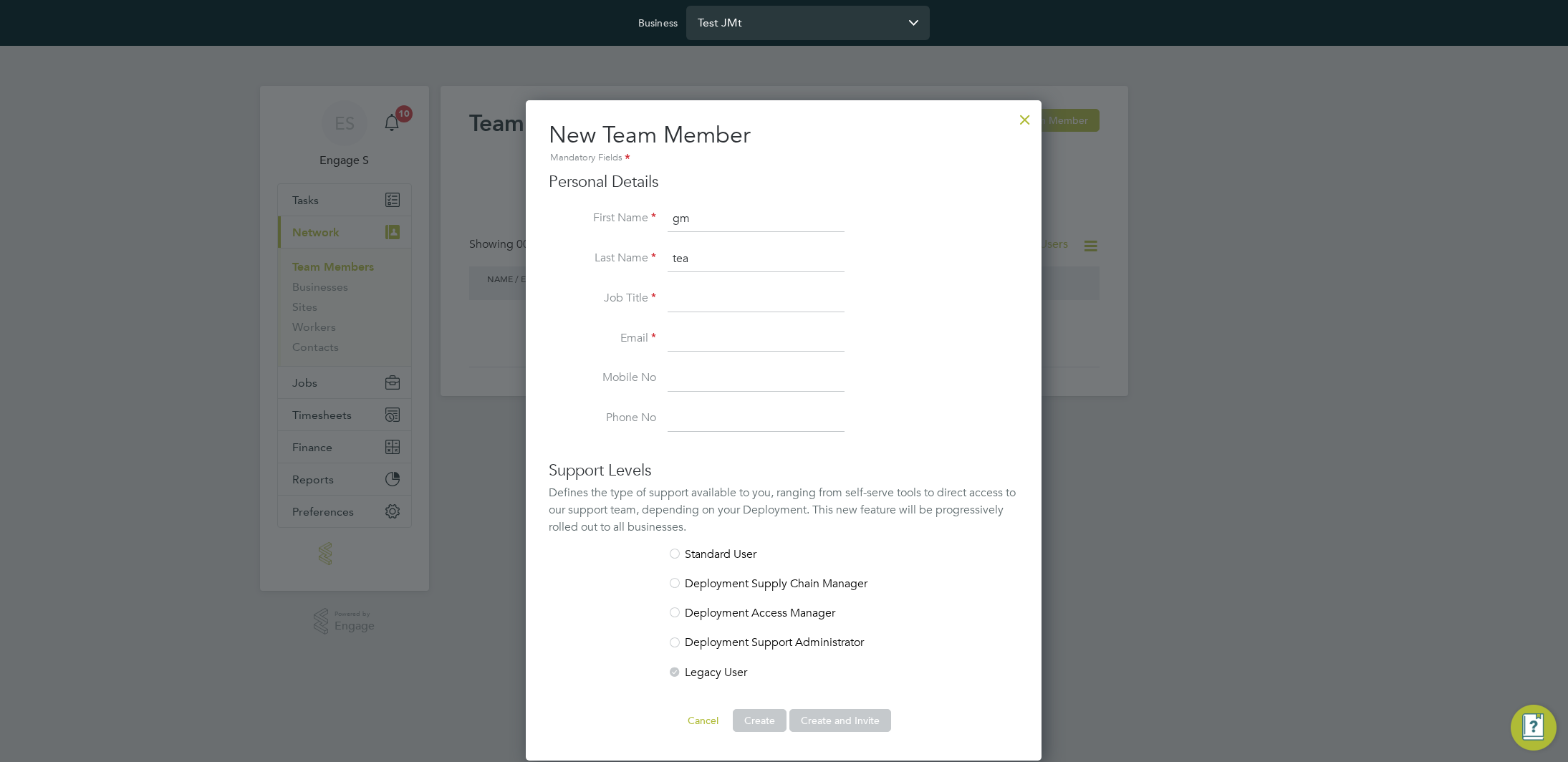
type input "tea"
type input "tno"
click at [768, 328] on input at bounding box center [755, 339] width 177 height 26
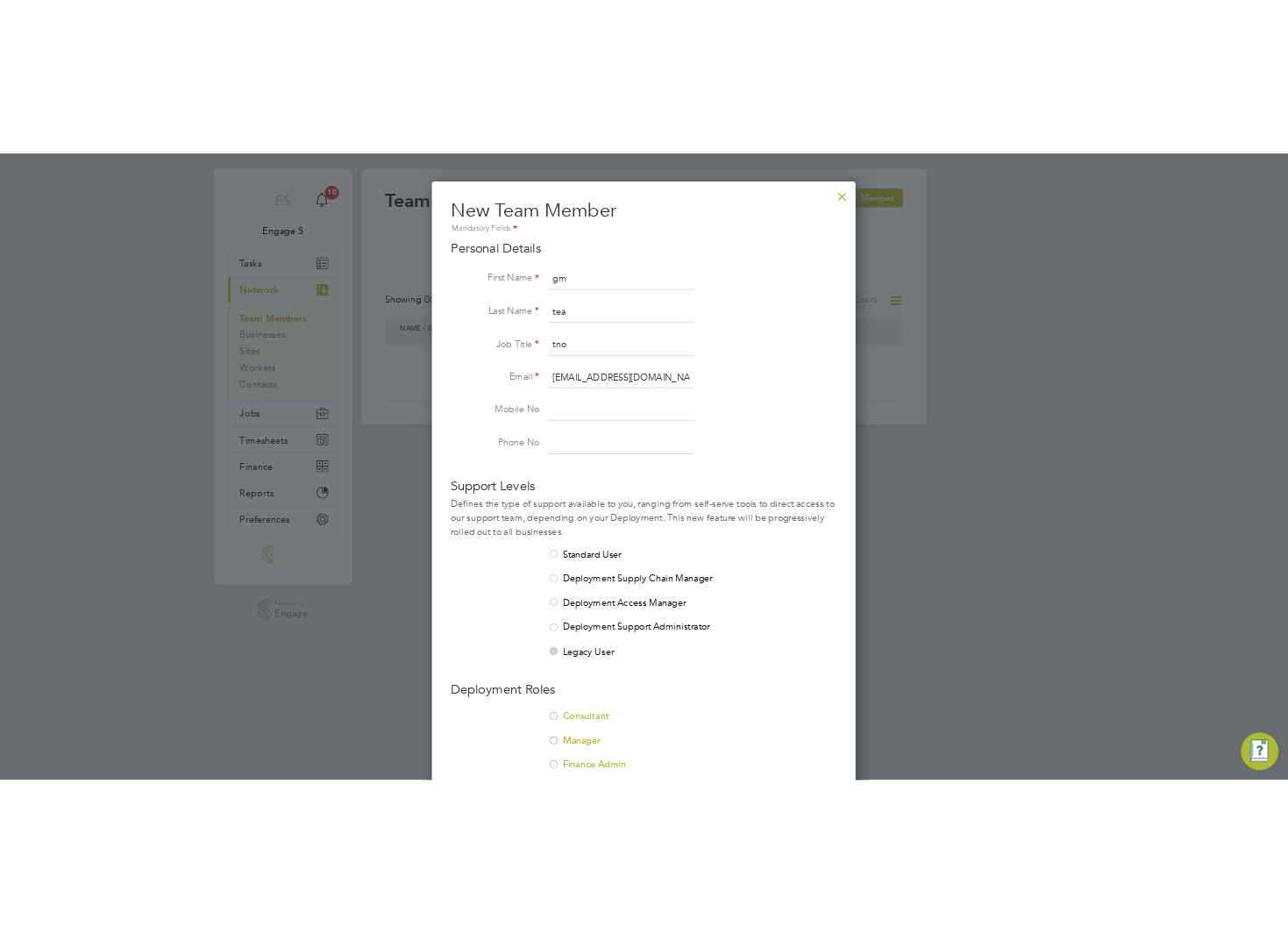
scroll to position [79, 0]
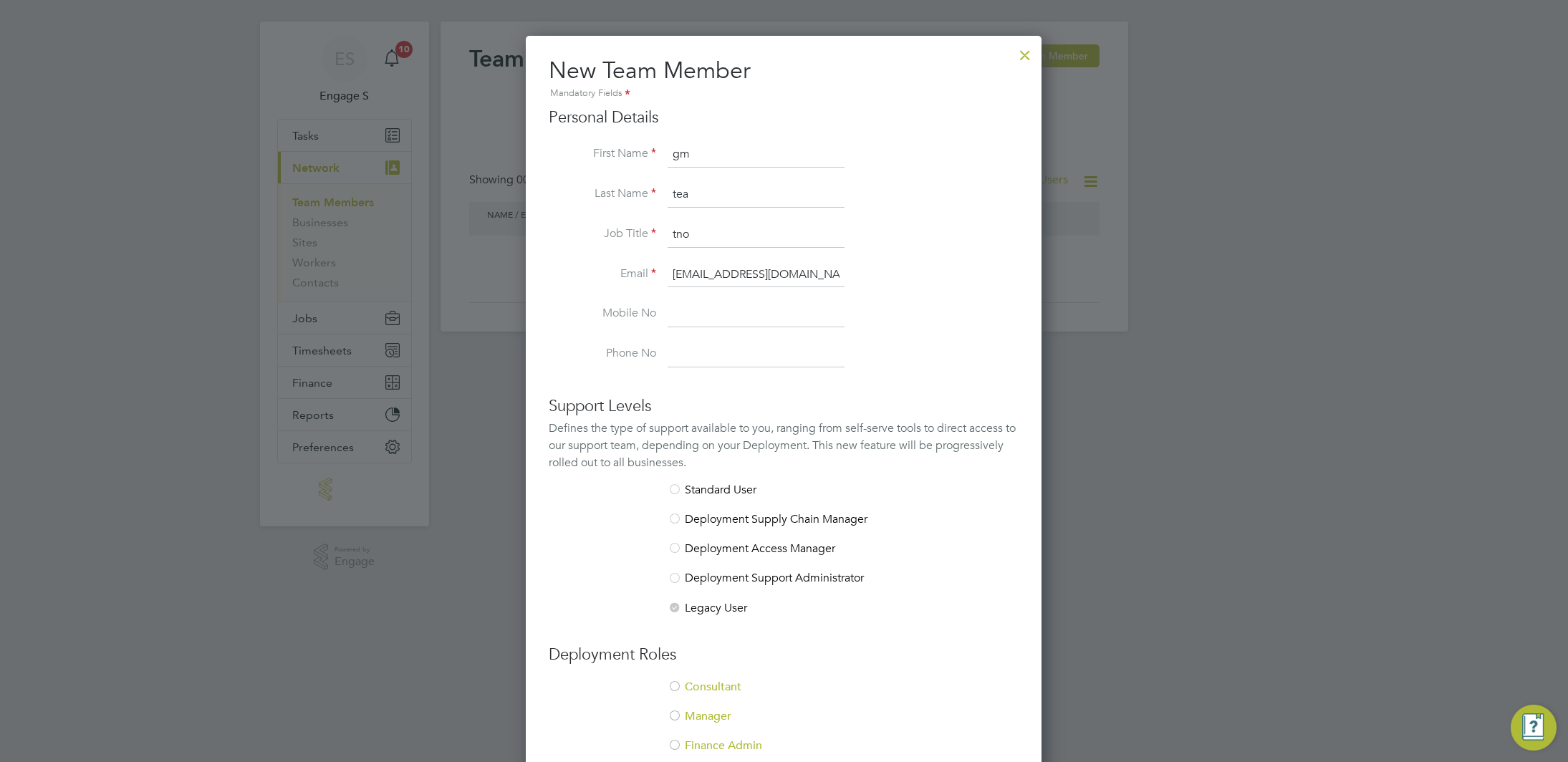
type input "gm.tea@yahoo.fr"
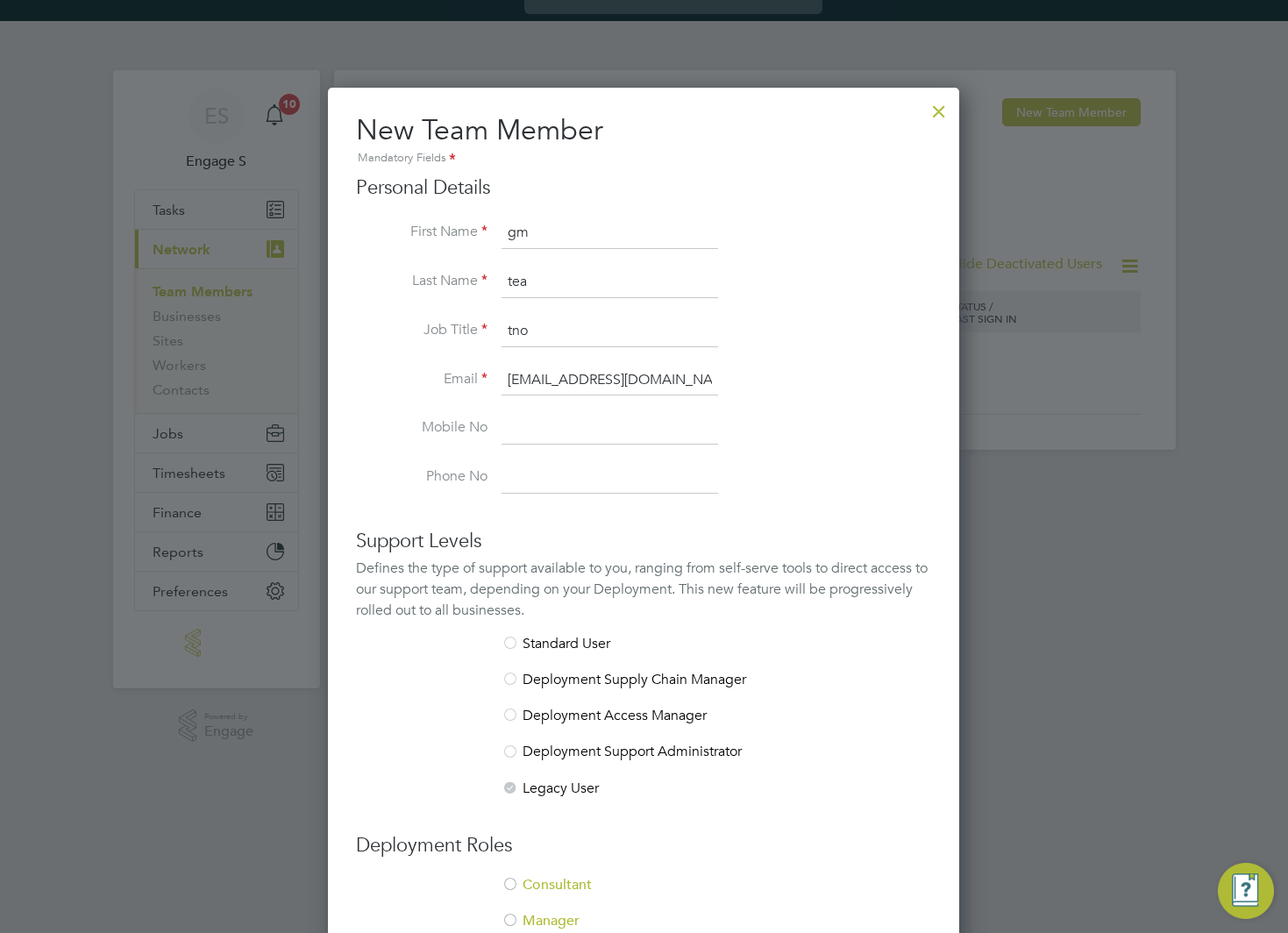
scroll to position [13, 0]
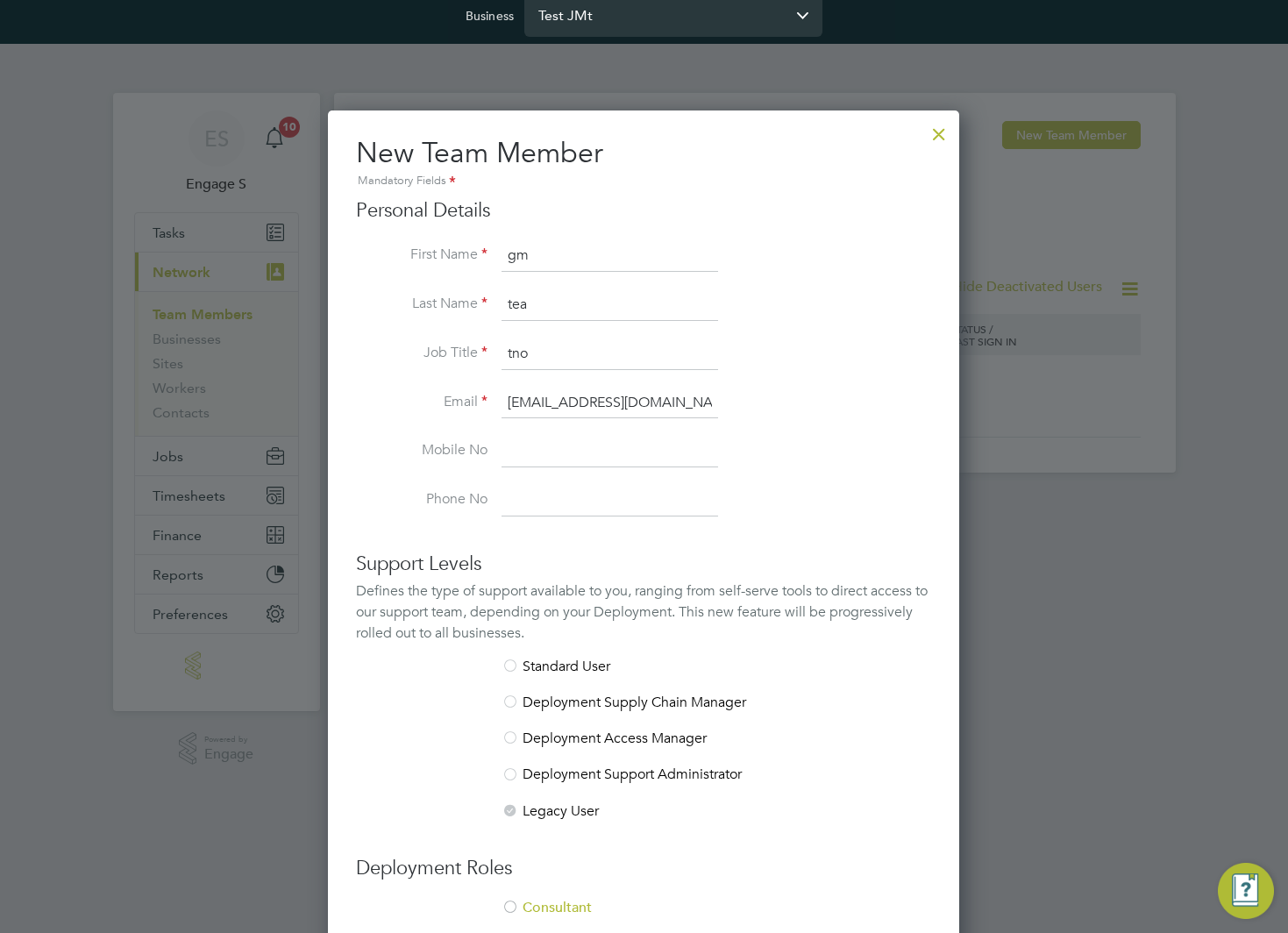
click at [934, 138] on div at bounding box center [939, 129] width 32 height 32
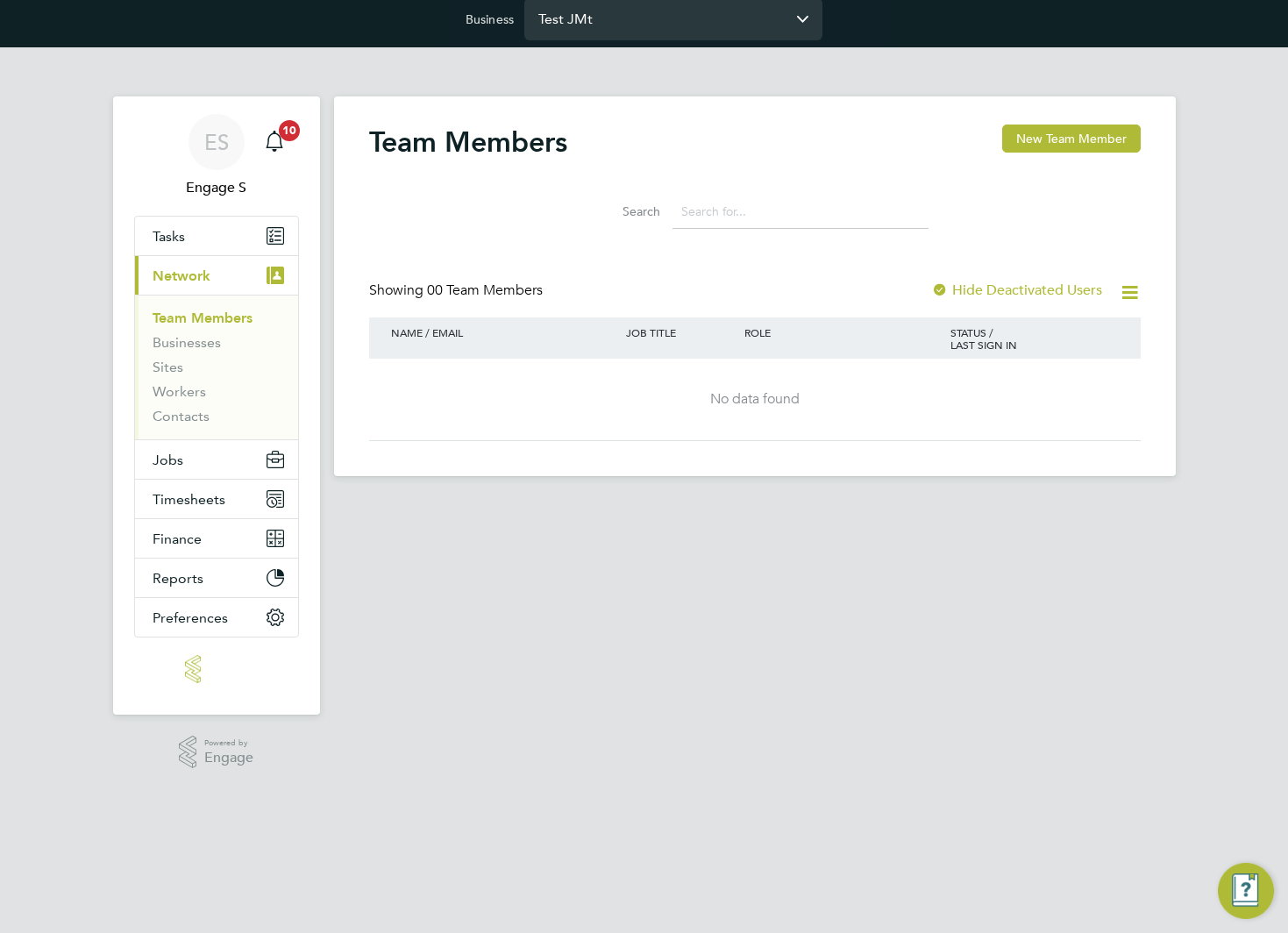
scroll to position [0, 0]
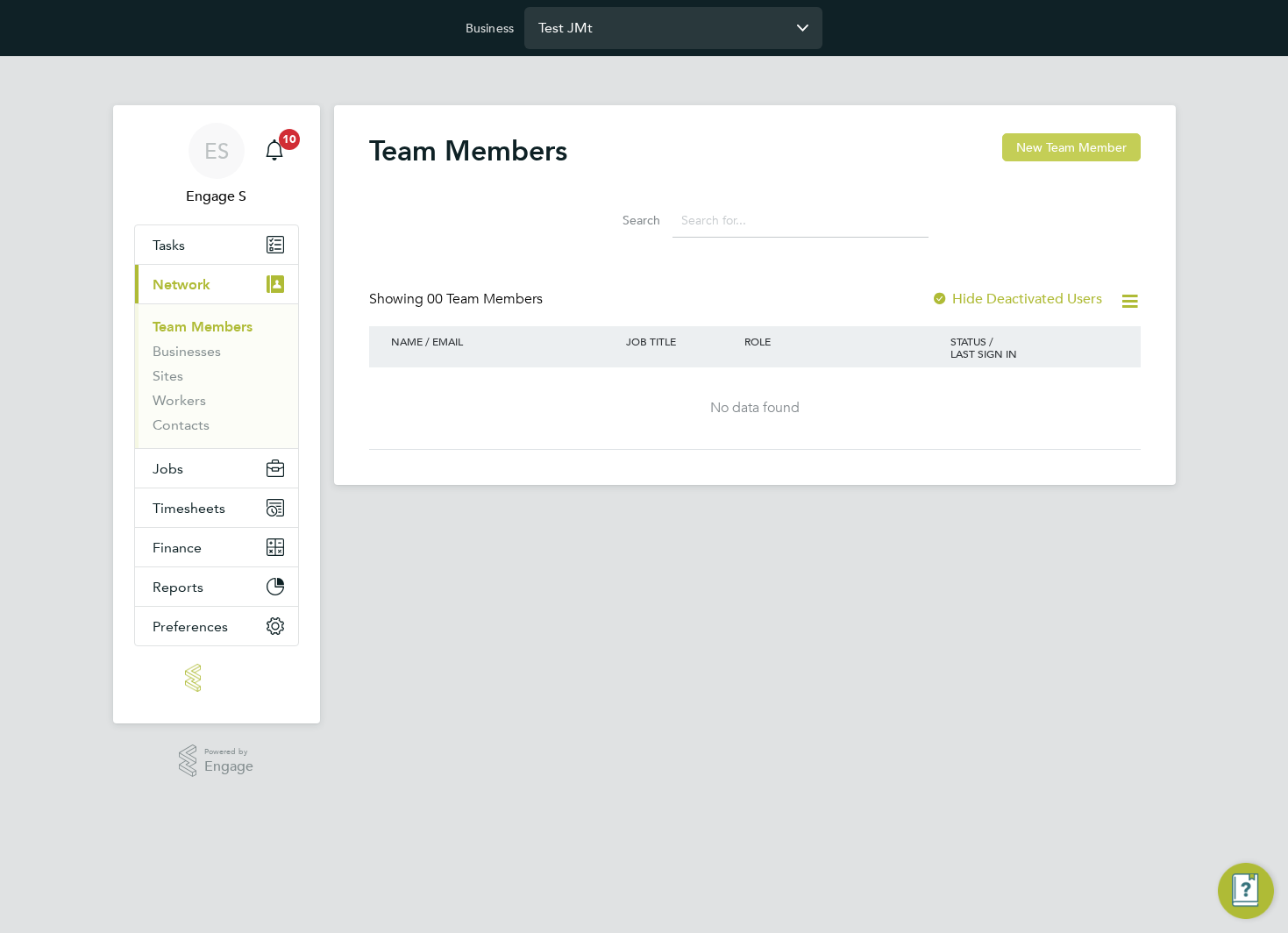
click at [1084, 139] on button "New Team Member" at bounding box center [1072, 147] width 139 height 28
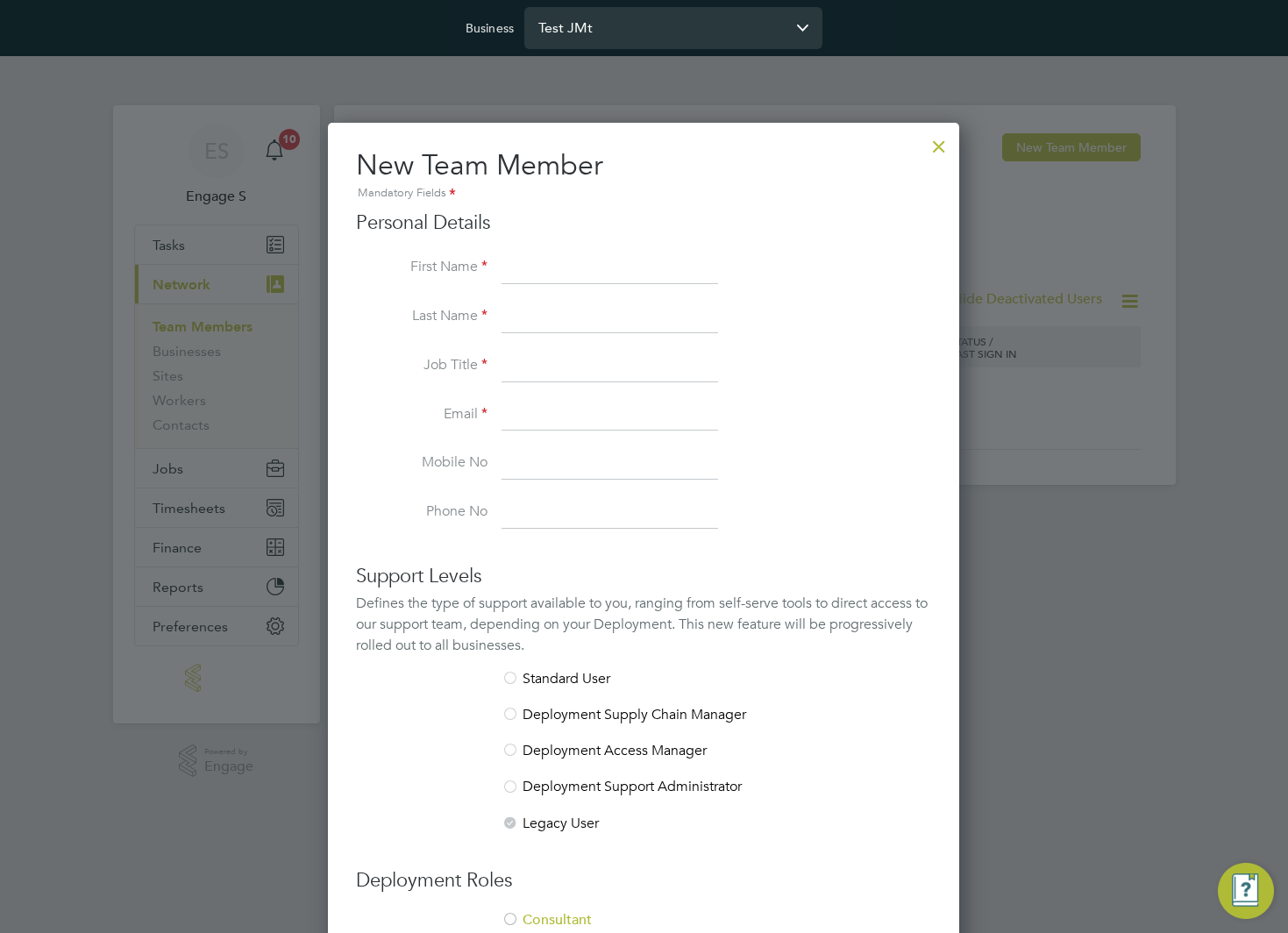
scroll to position [1049, 632]
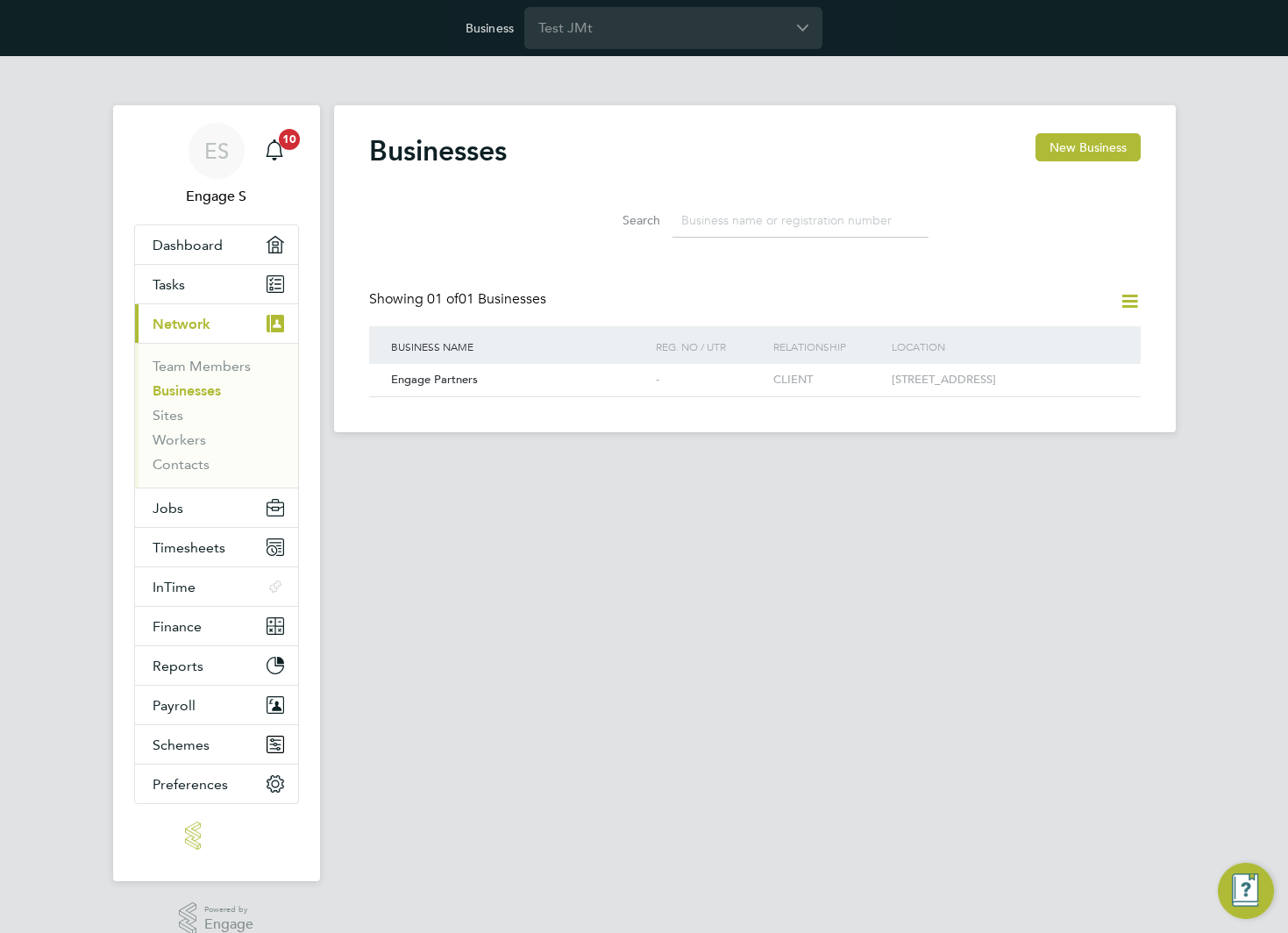
scroll to position [34, 266]
click at [205, 362] on link "Team Members" at bounding box center [202, 366] width 98 height 16
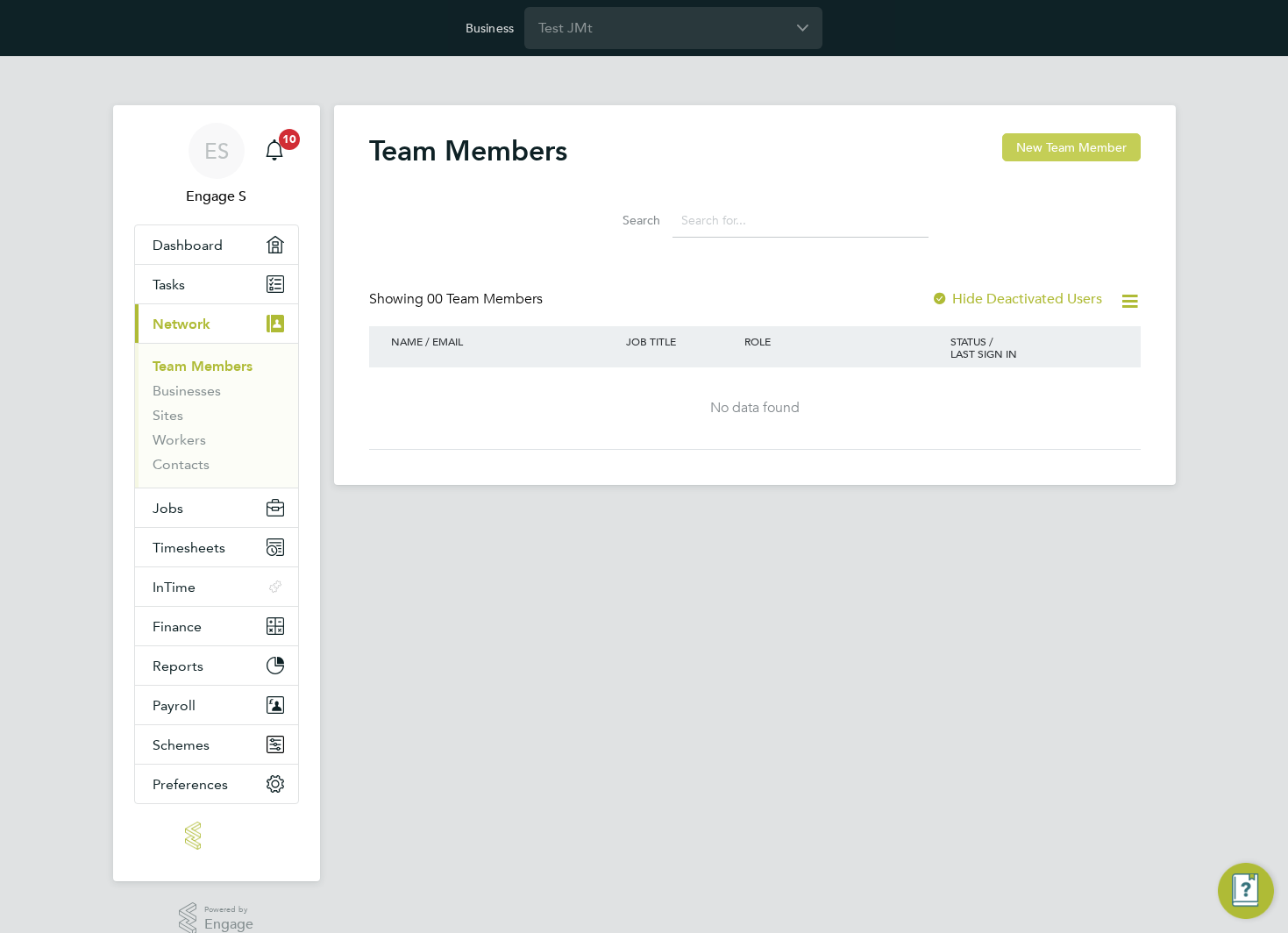
click at [1112, 153] on button "New Team Member" at bounding box center [1072, 147] width 139 height 28
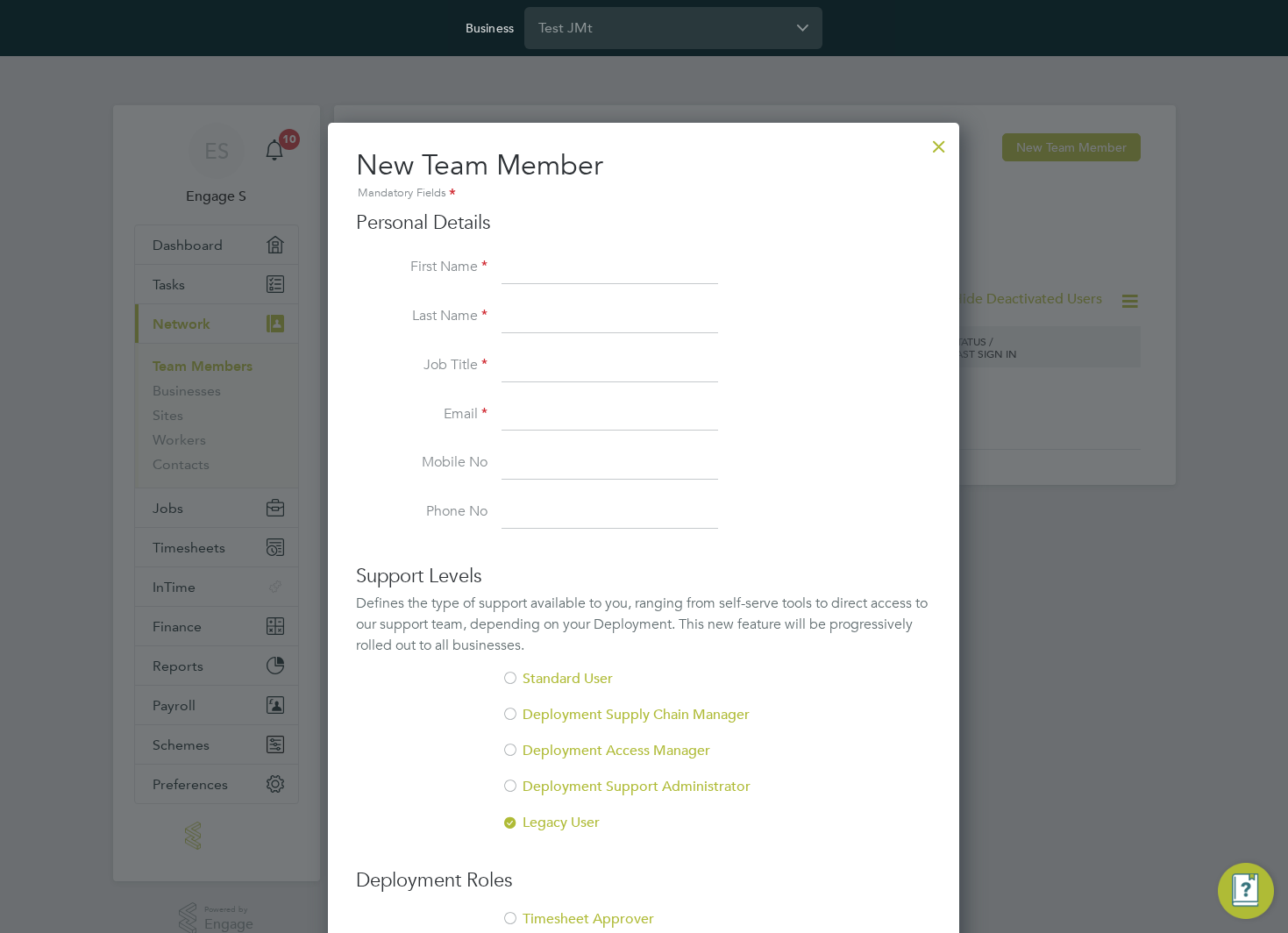
click at [942, 155] on div at bounding box center [939, 141] width 32 height 32
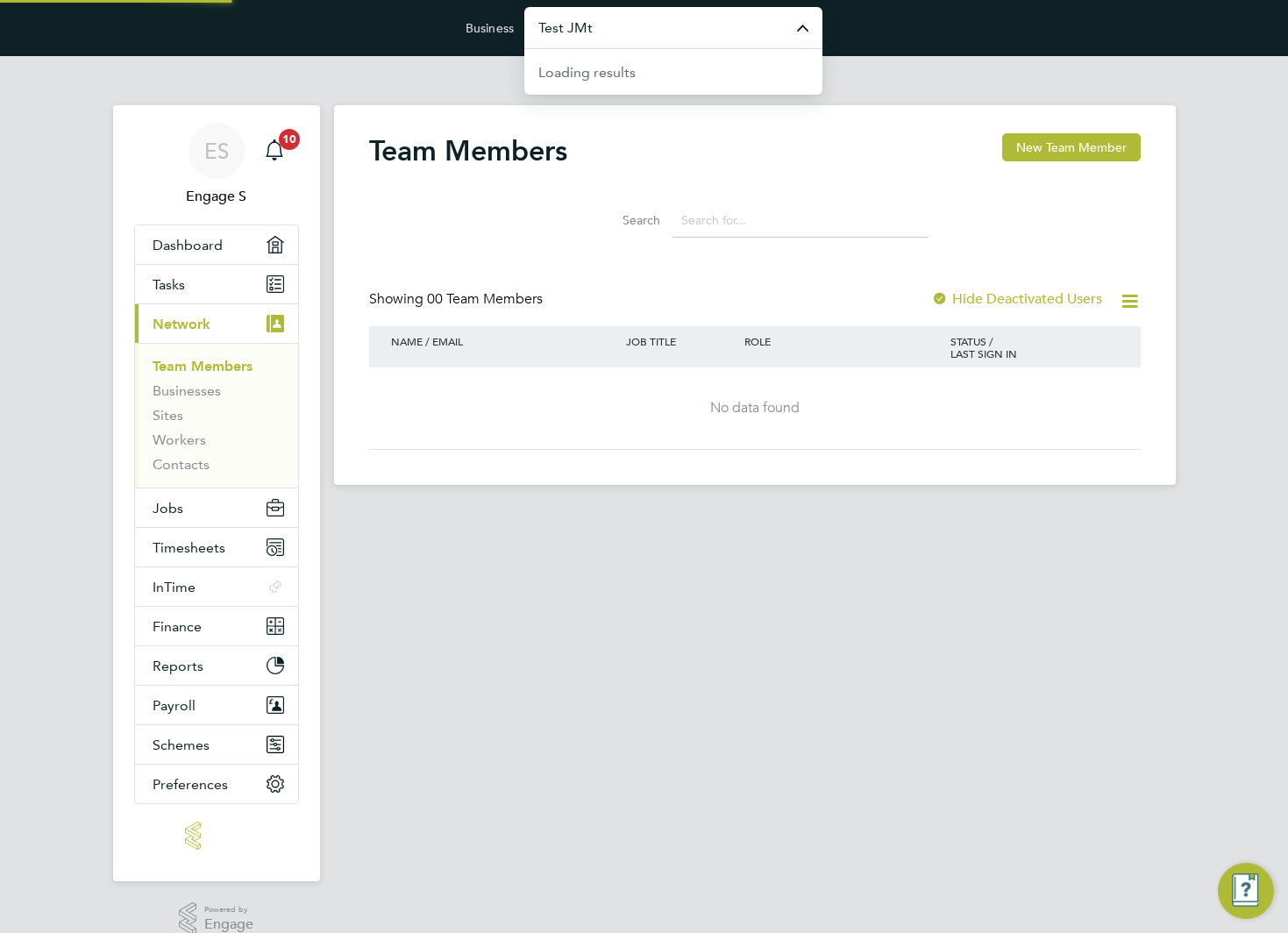
click at [753, 37] on input "Test JMt" at bounding box center [673, 27] width 298 height 41
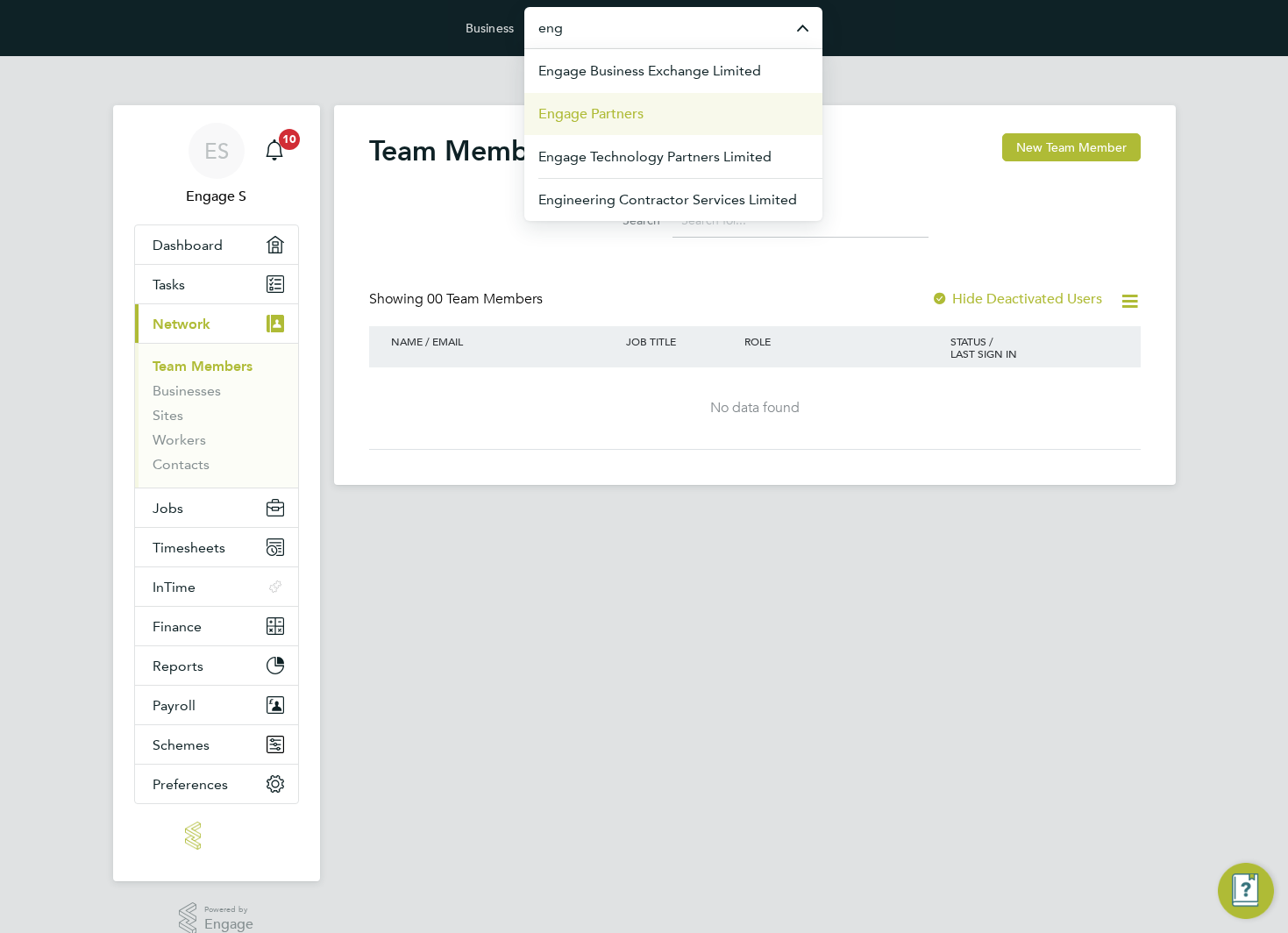
click at [723, 102] on li "Engage Partners" at bounding box center [673, 113] width 298 height 43
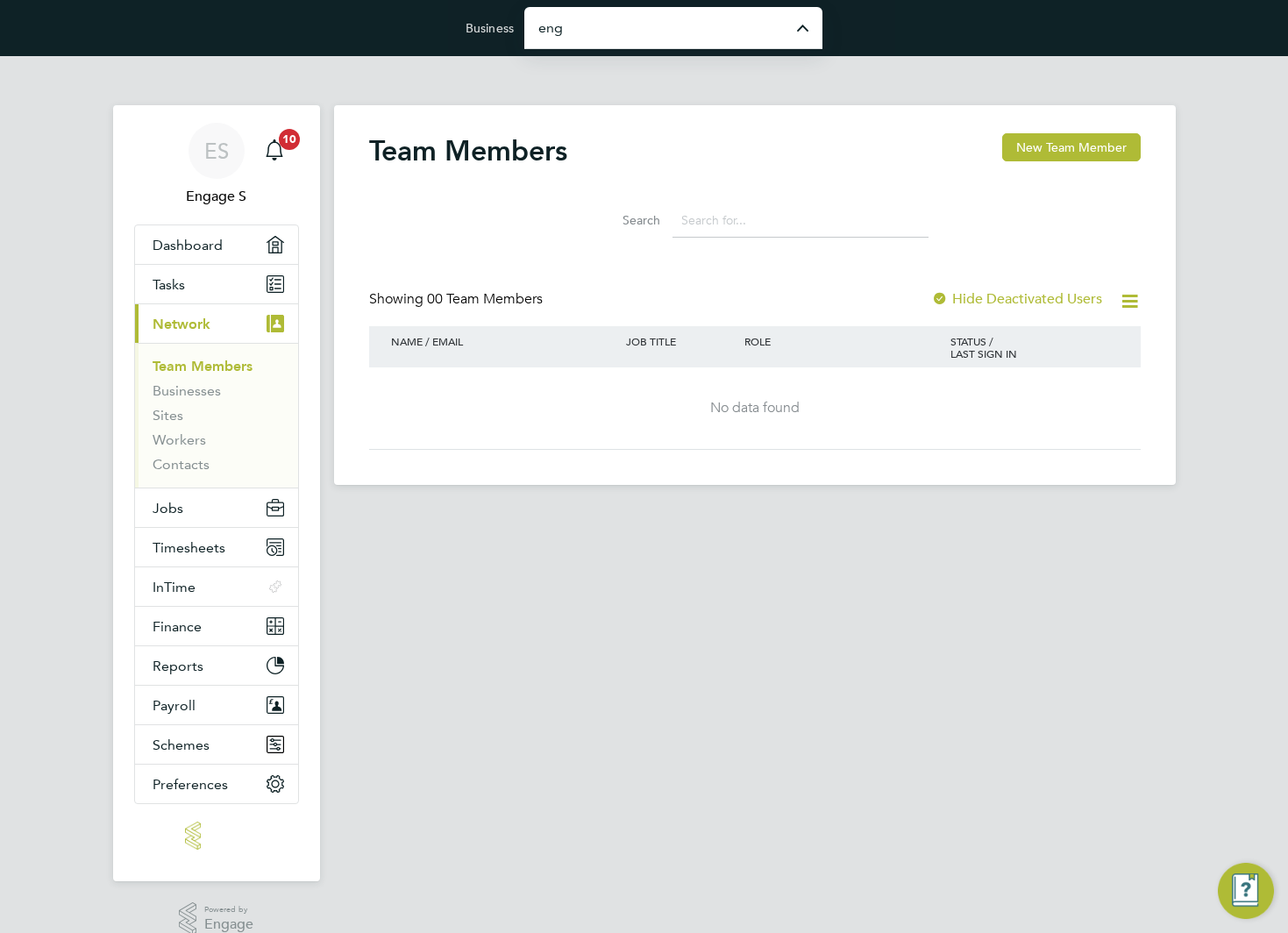
type input "Engage Partners"
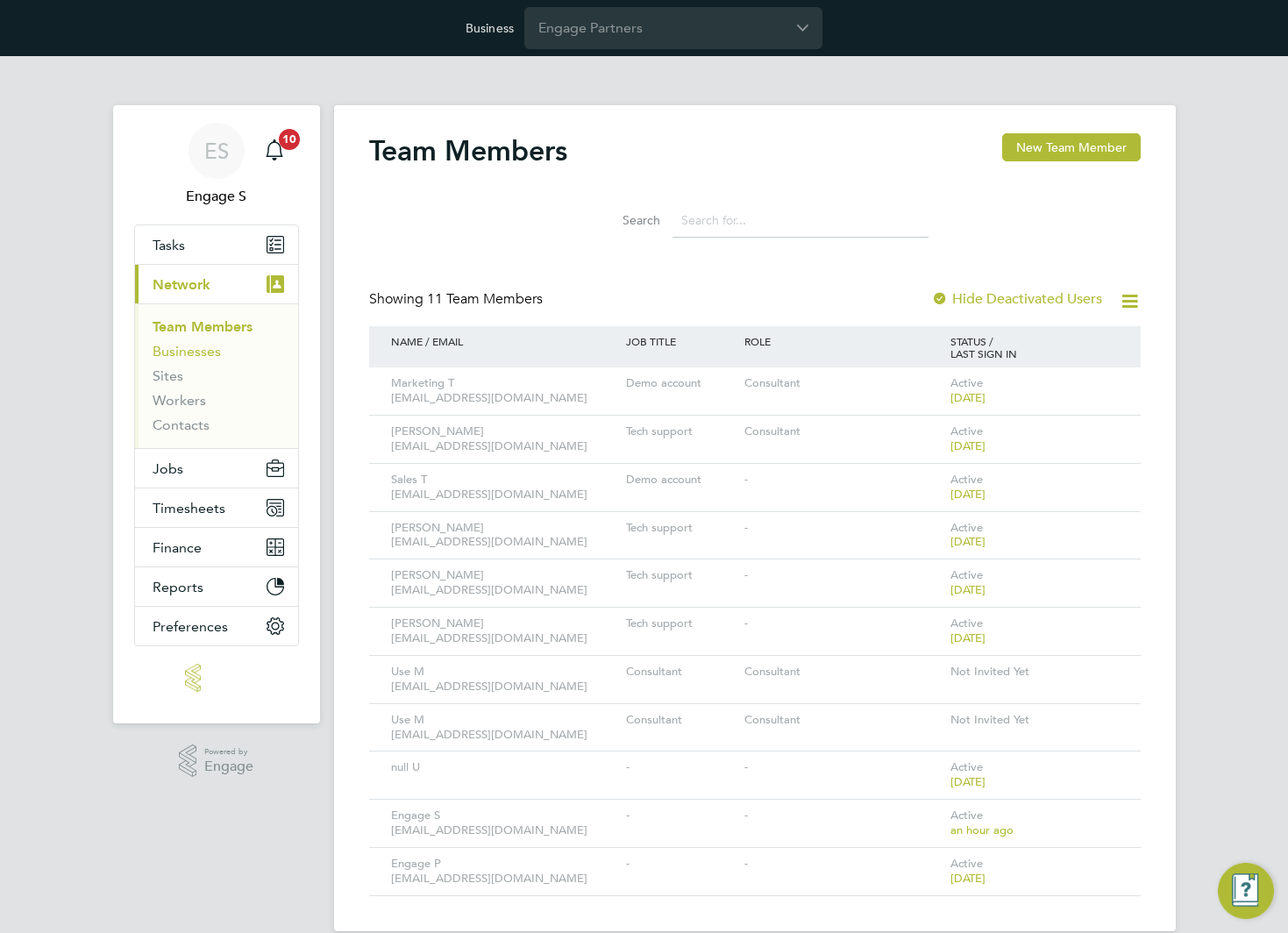
click at [192, 354] on link "Businesses" at bounding box center [187, 350] width 68 height 16
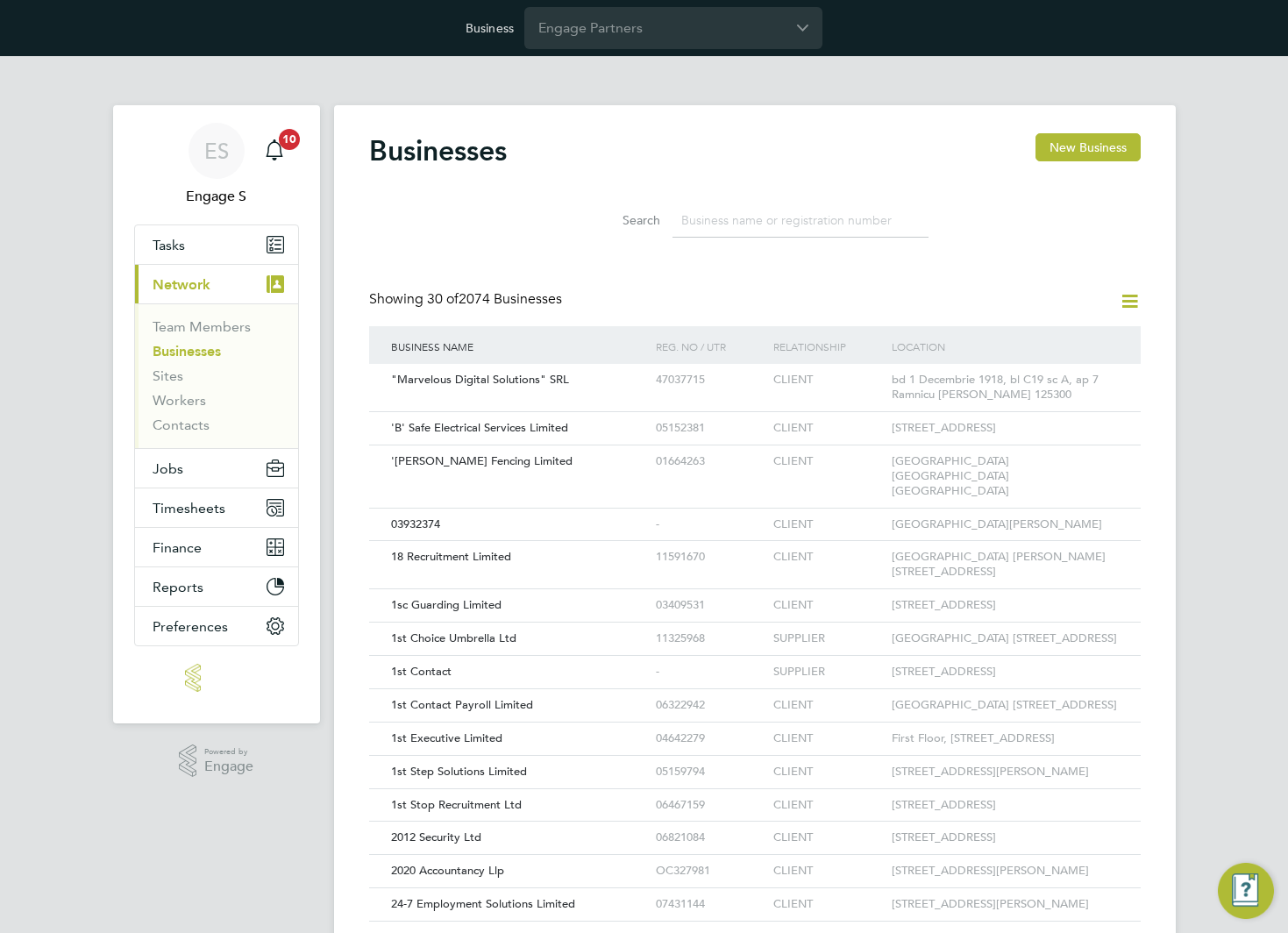
click at [852, 224] on input at bounding box center [800, 220] width 256 height 35
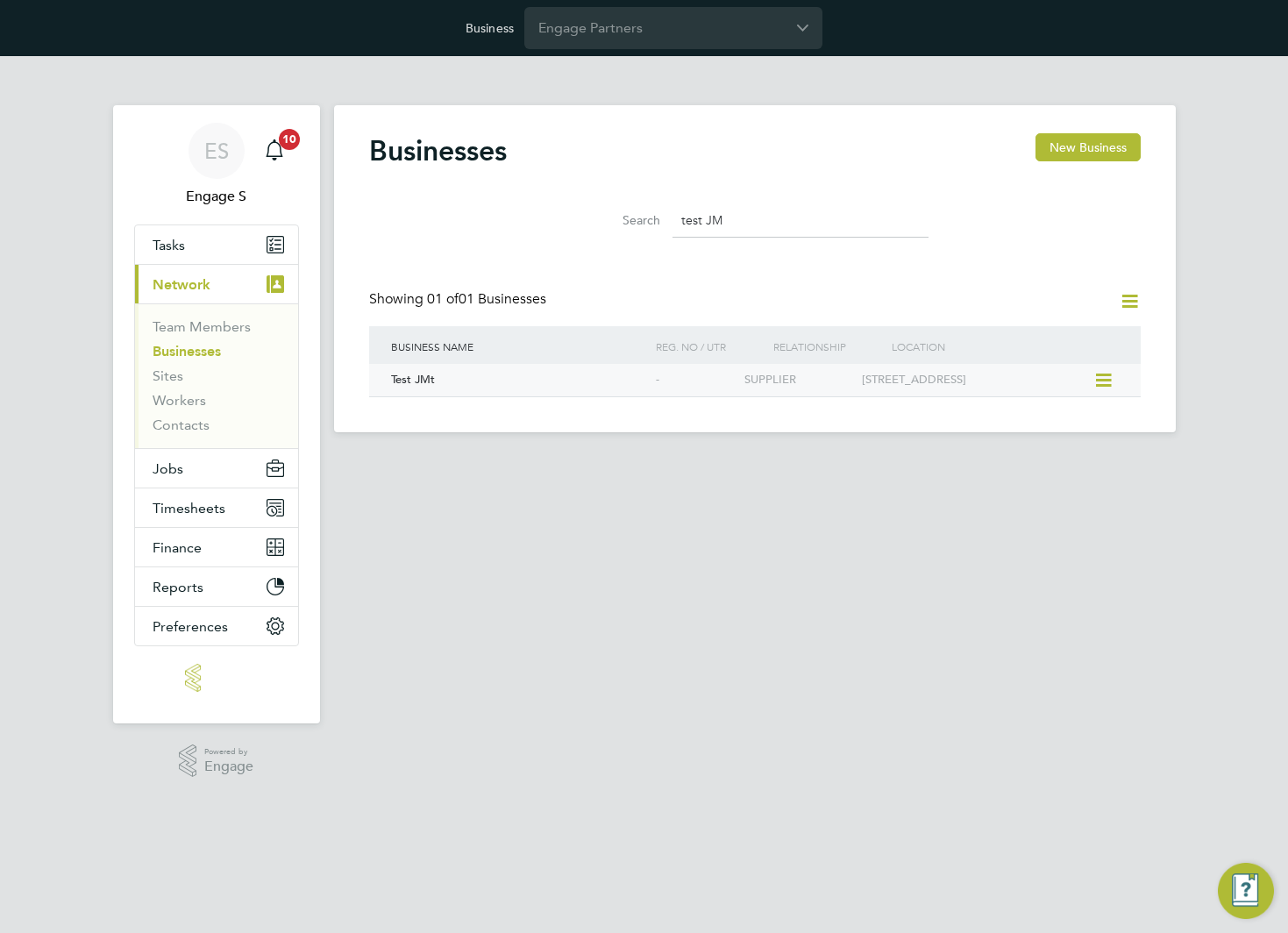
type input "test JM"
click at [540, 387] on div "Test JMt" at bounding box center [518, 380] width 265 height 33
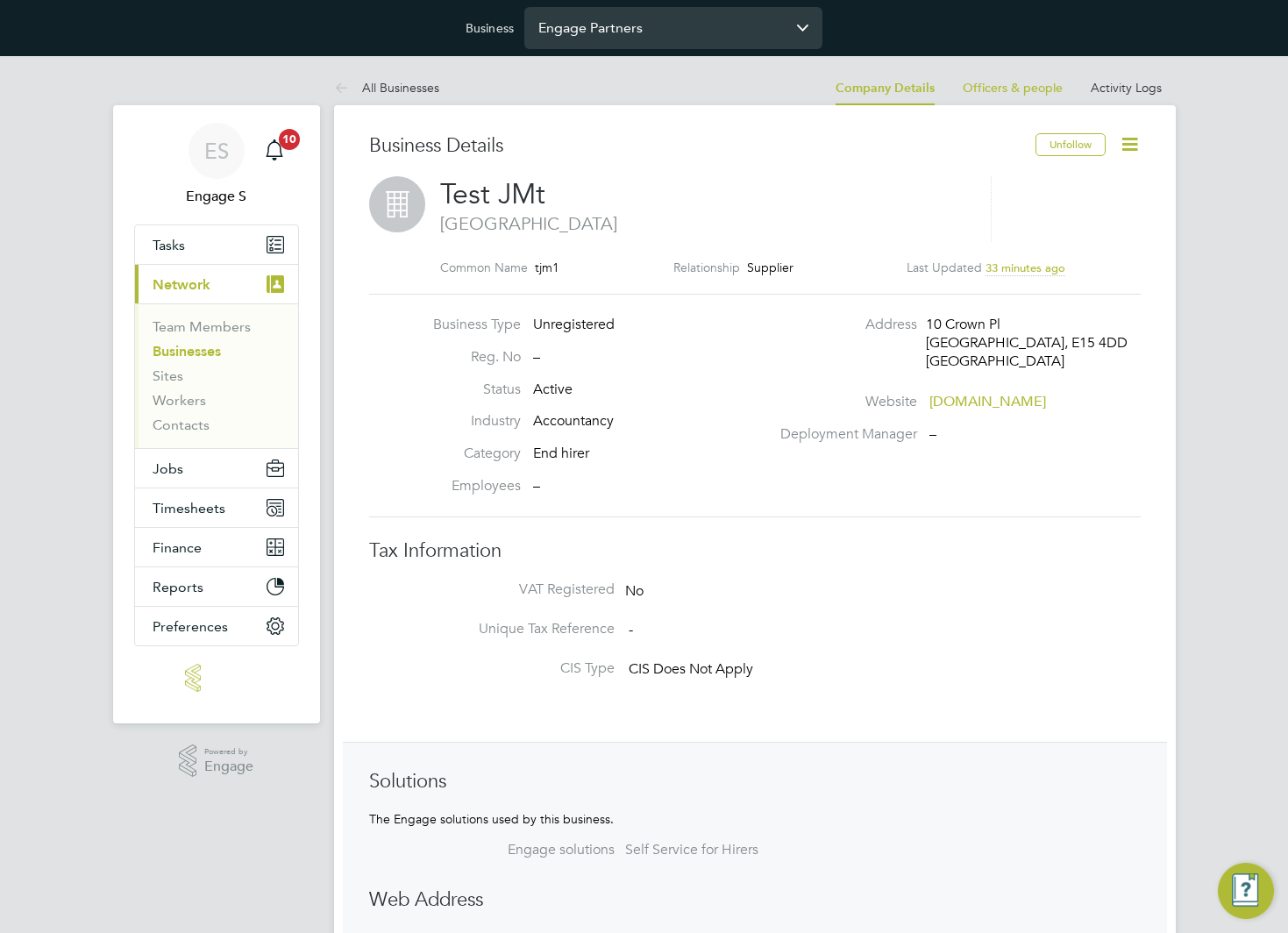
click at [663, 25] on input "Engage Partners" at bounding box center [673, 27] width 298 height 41
type input "Pretium Resourcing Ltd"
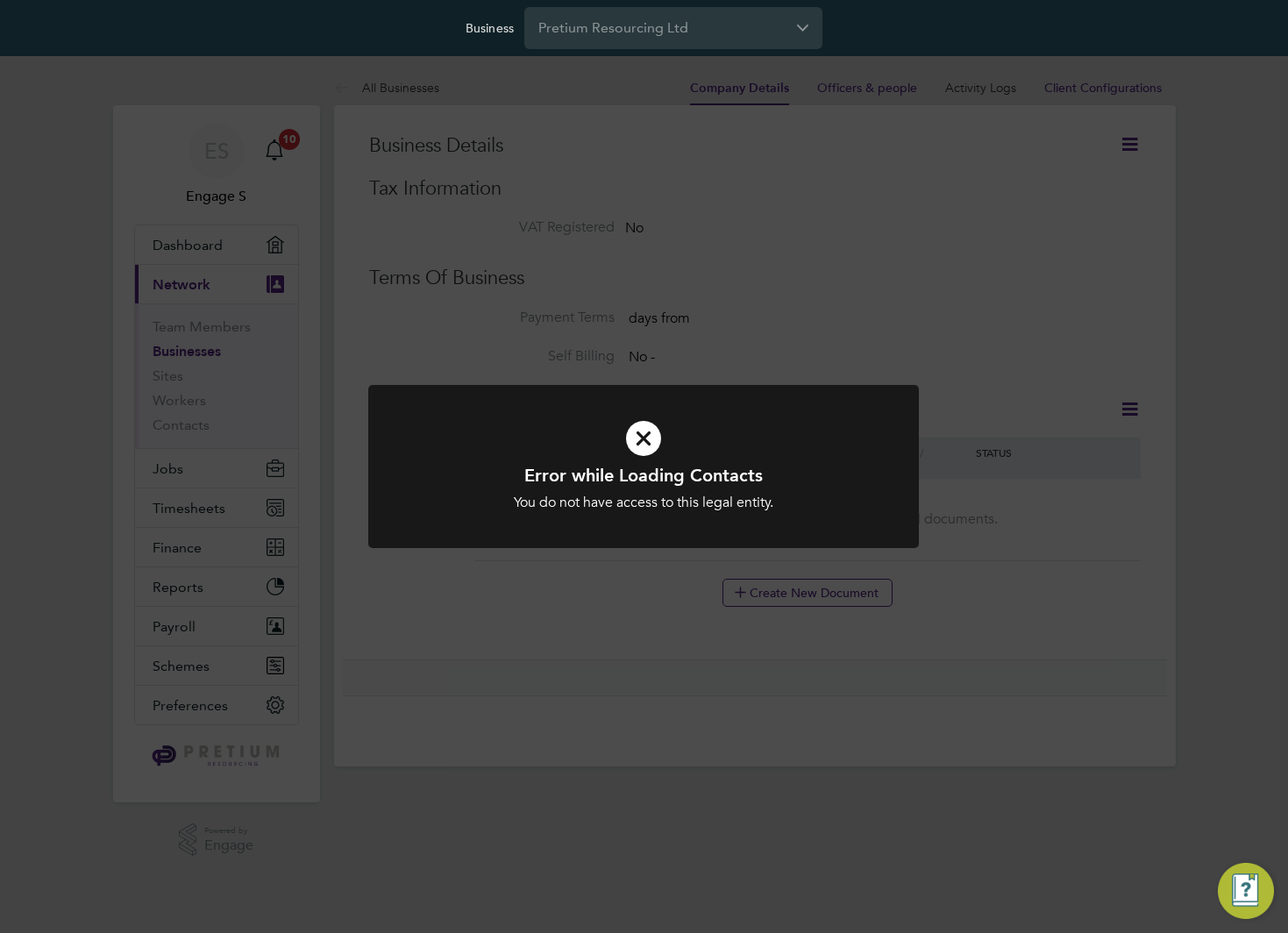
click at [964, 332] on div "Error while Loading Contacts You do not have access to this legal entity. Cance…" at bounding box center [644, 466] width 1288 height 933
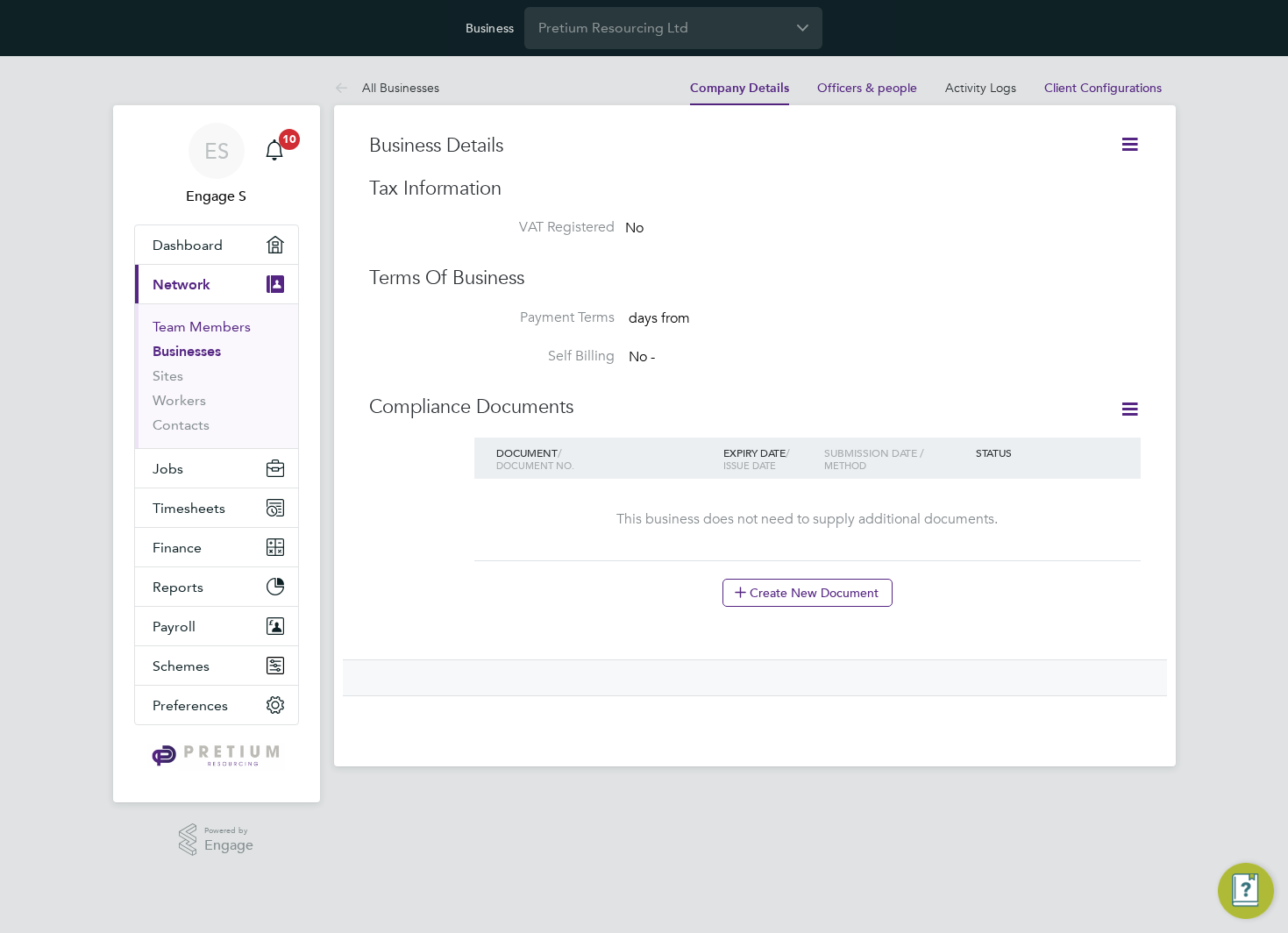
click at [246, 325] on link "Team Members" at bounding box center [202, 326] width 98 height 16
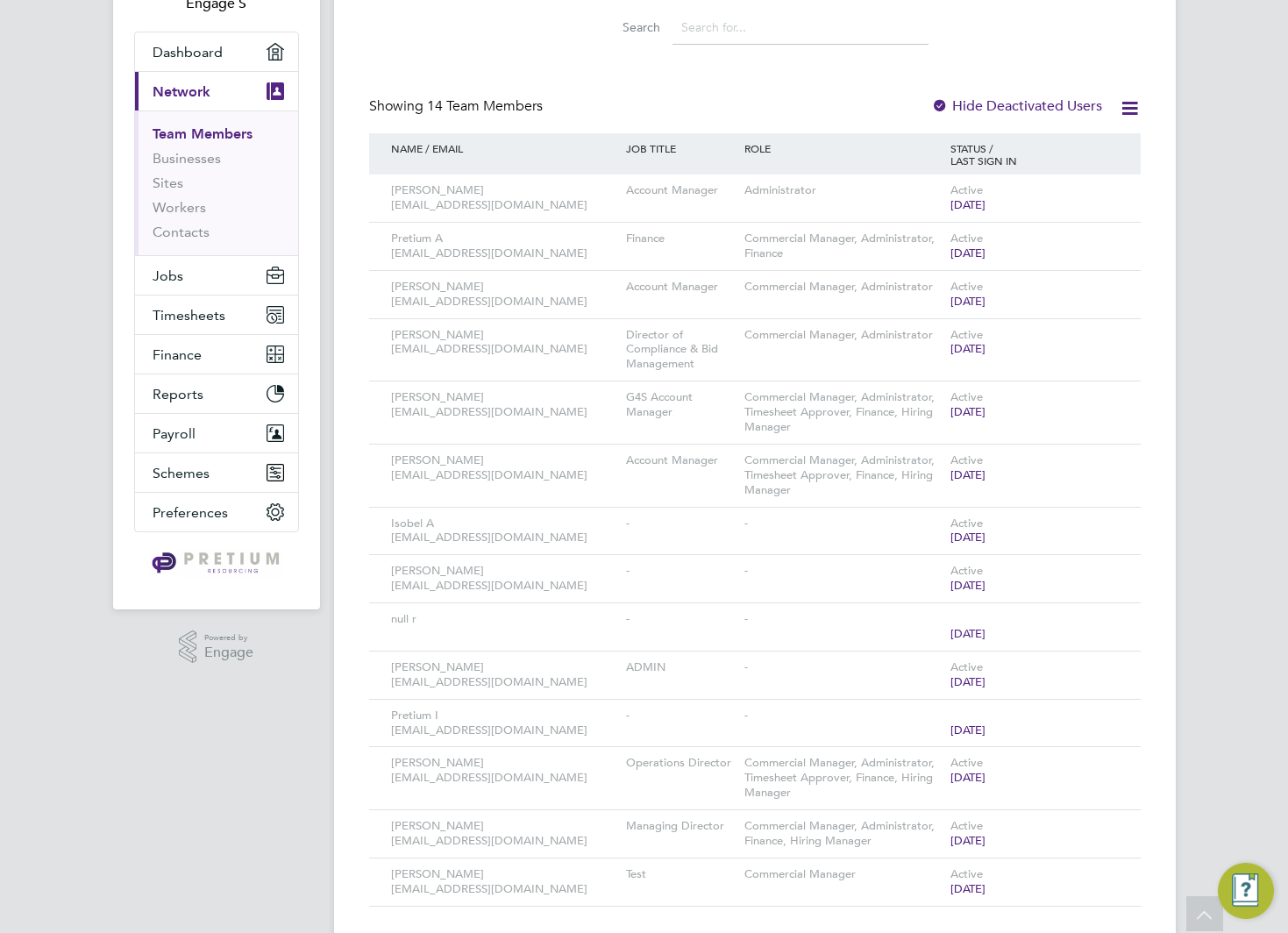
scroll to position [195, 0]
